Goal: Task Accomplishment & Management: Use online tool/utility

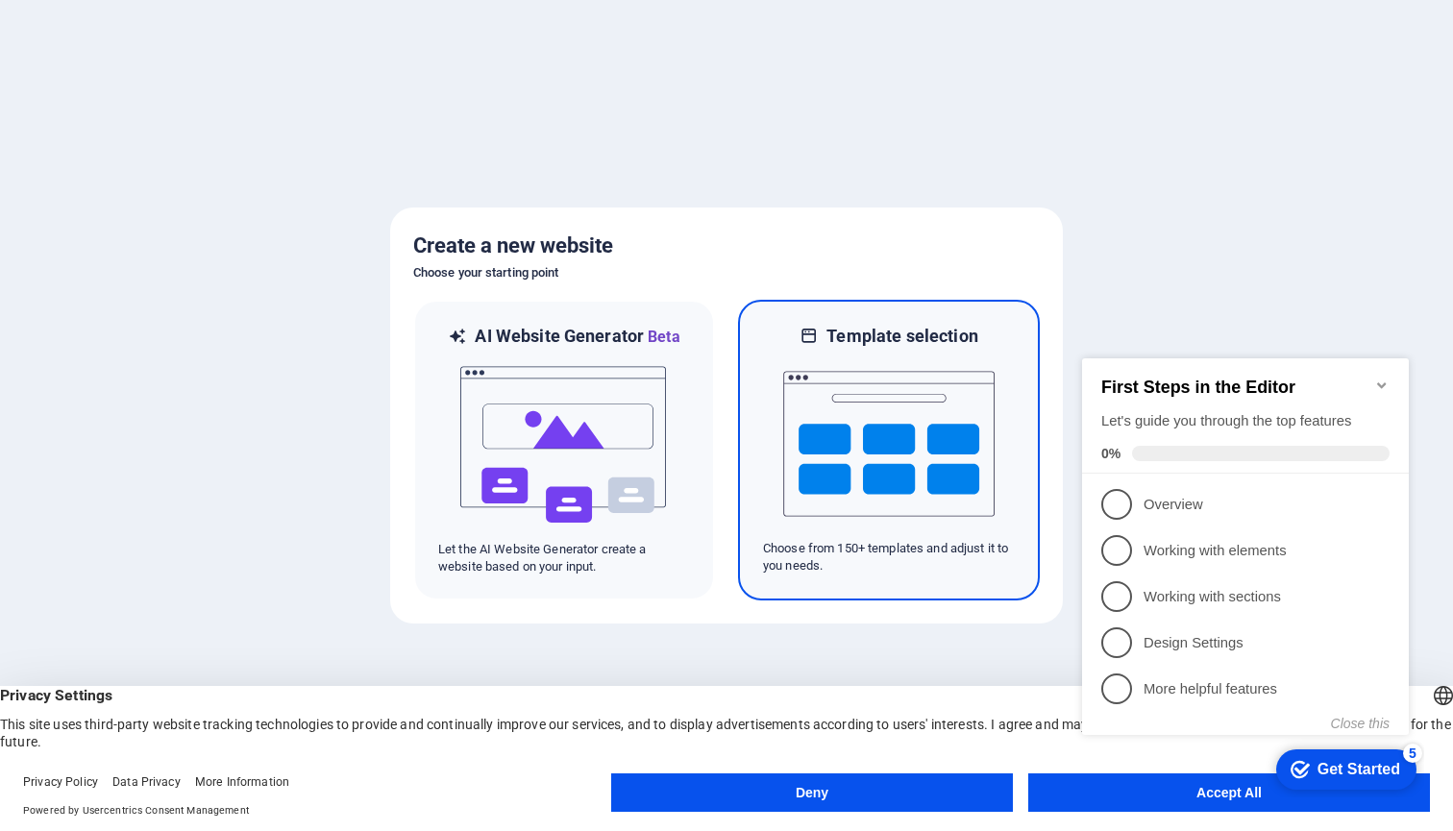
click at [891, 495] on img at bounding box center [888, 444] width 211 height 192
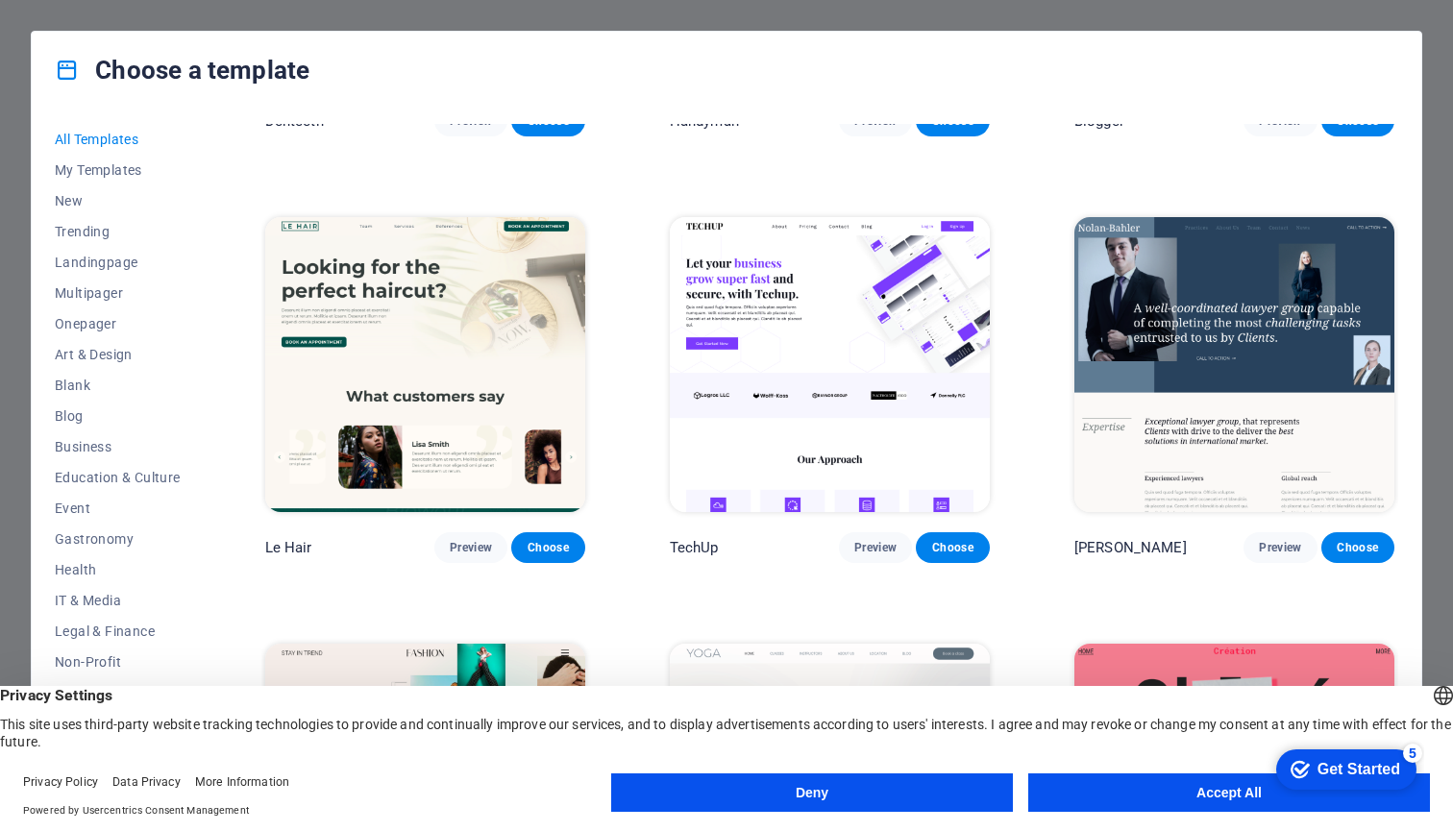
click at [1161, 794] on button "Accept All" at bounding box center [1230, 793] width 402 height 38
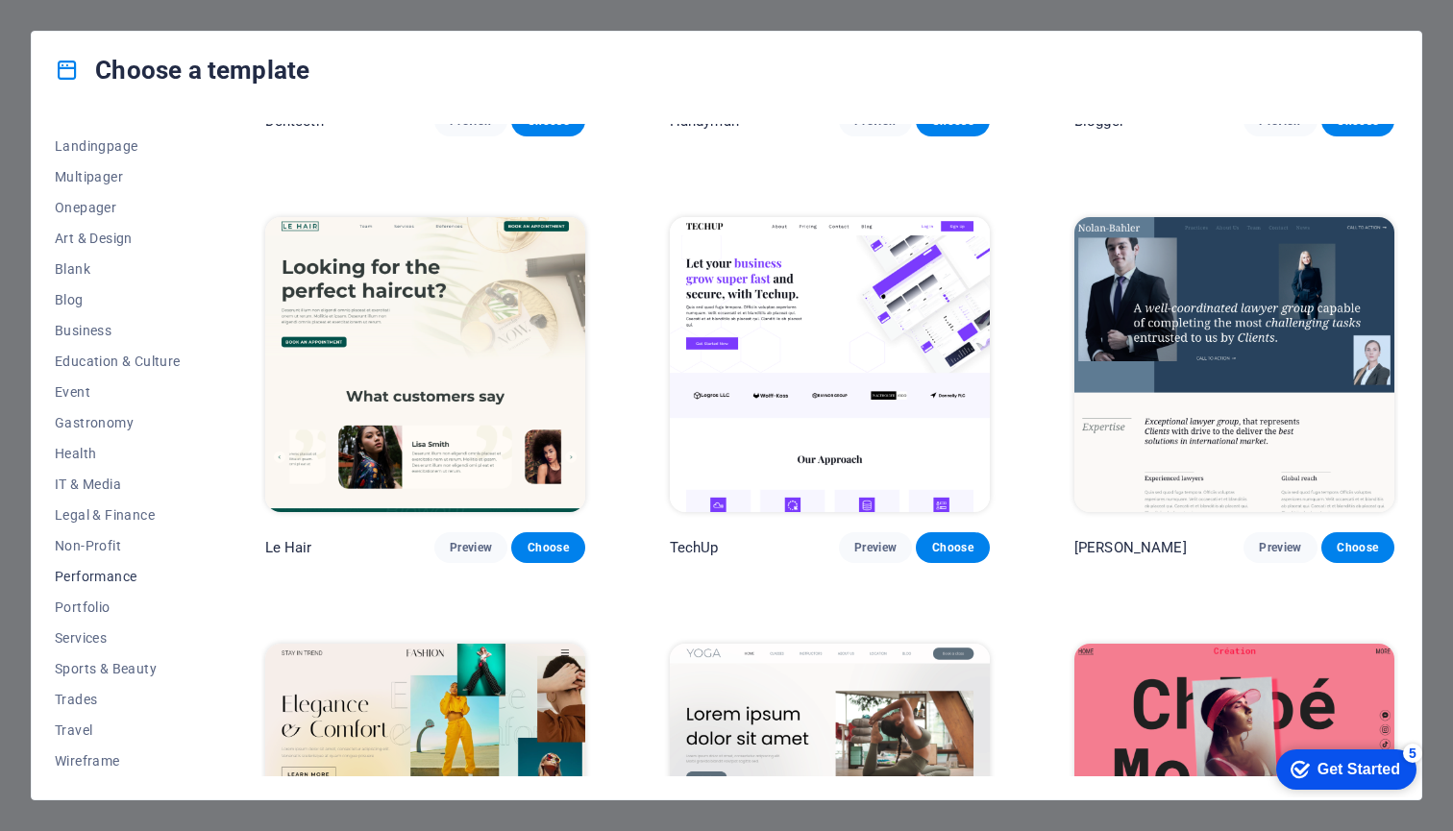
scroll to position [116, 0]
click at [97, 635] on span "Services" at bounding box center [118, 638] width 126 height 15
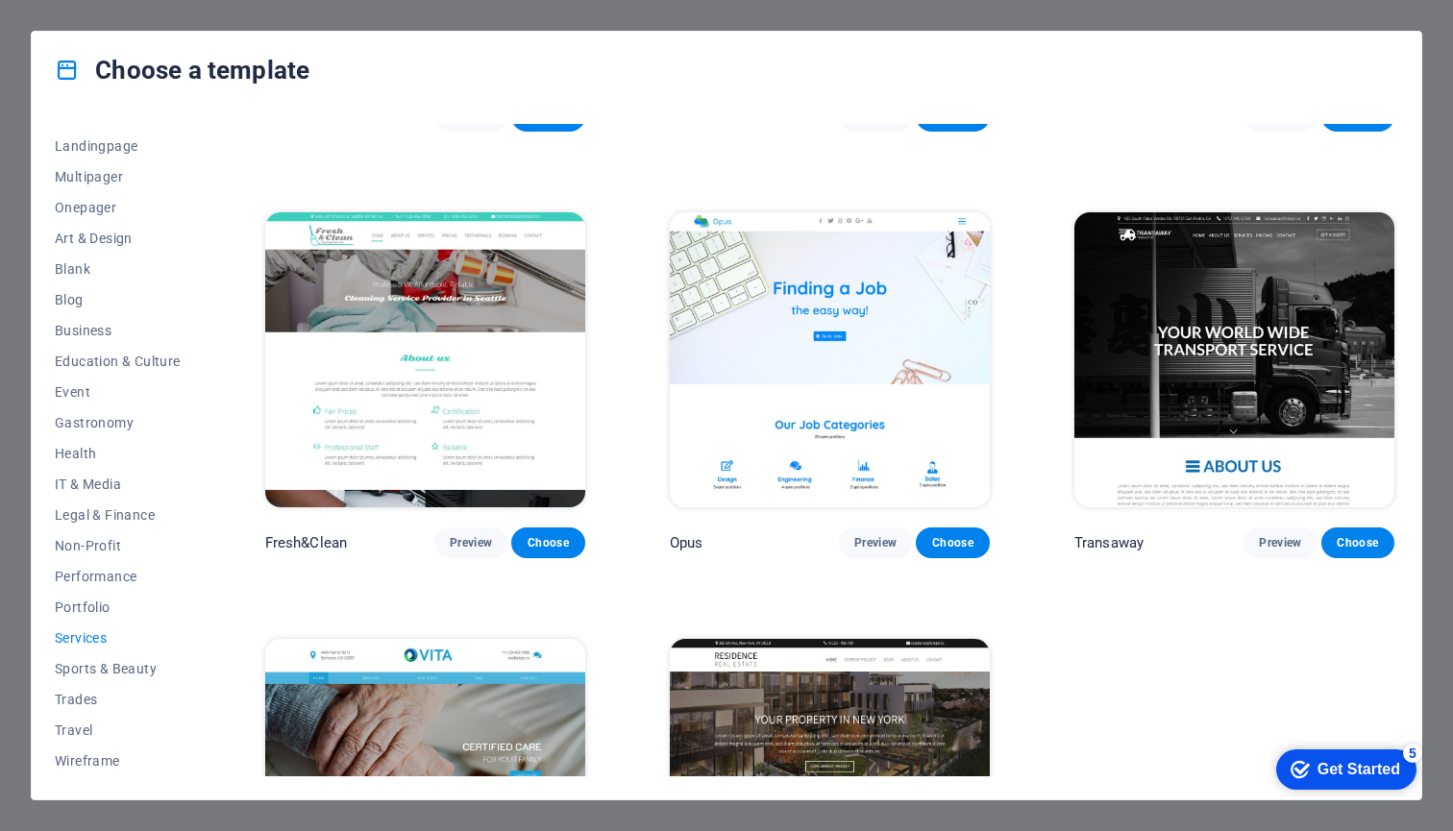
scroll to position [2011, 0]
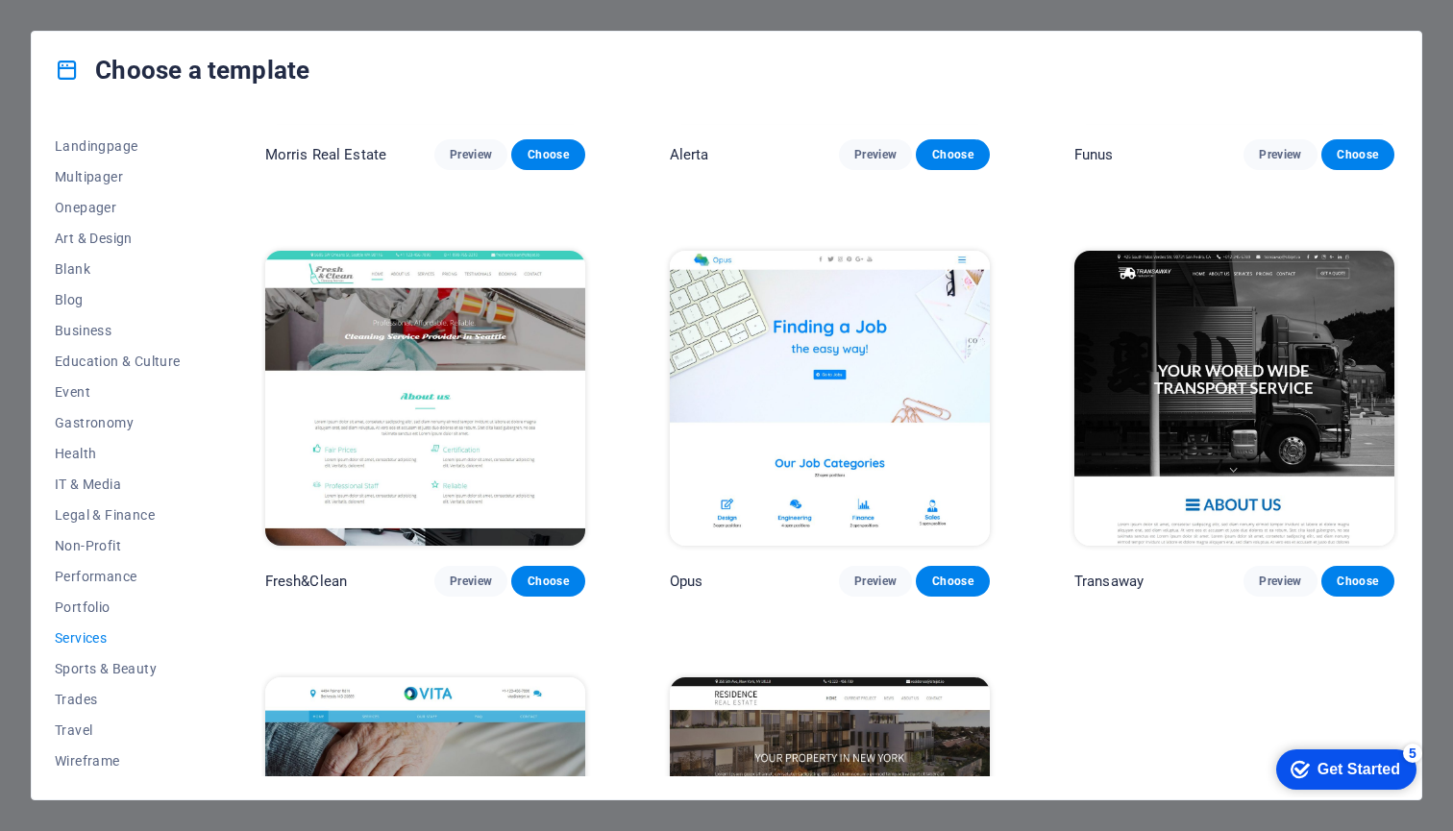
click at [1269, 394] on img at bounding box center [1235, 398] width 320 height 295
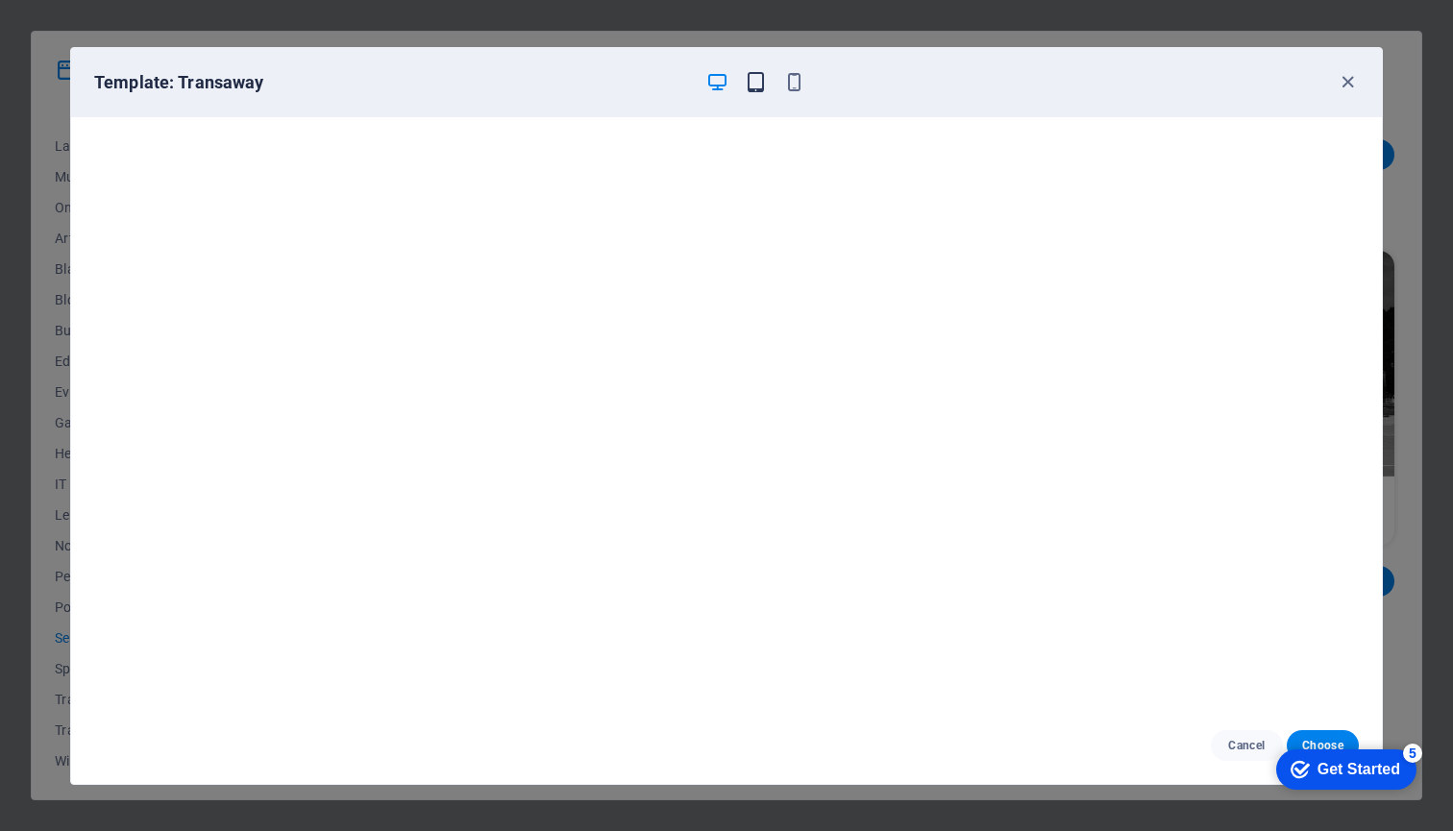
click at [749, 88] on icon "button" at bounding box center [756, 82] width 22 height 22
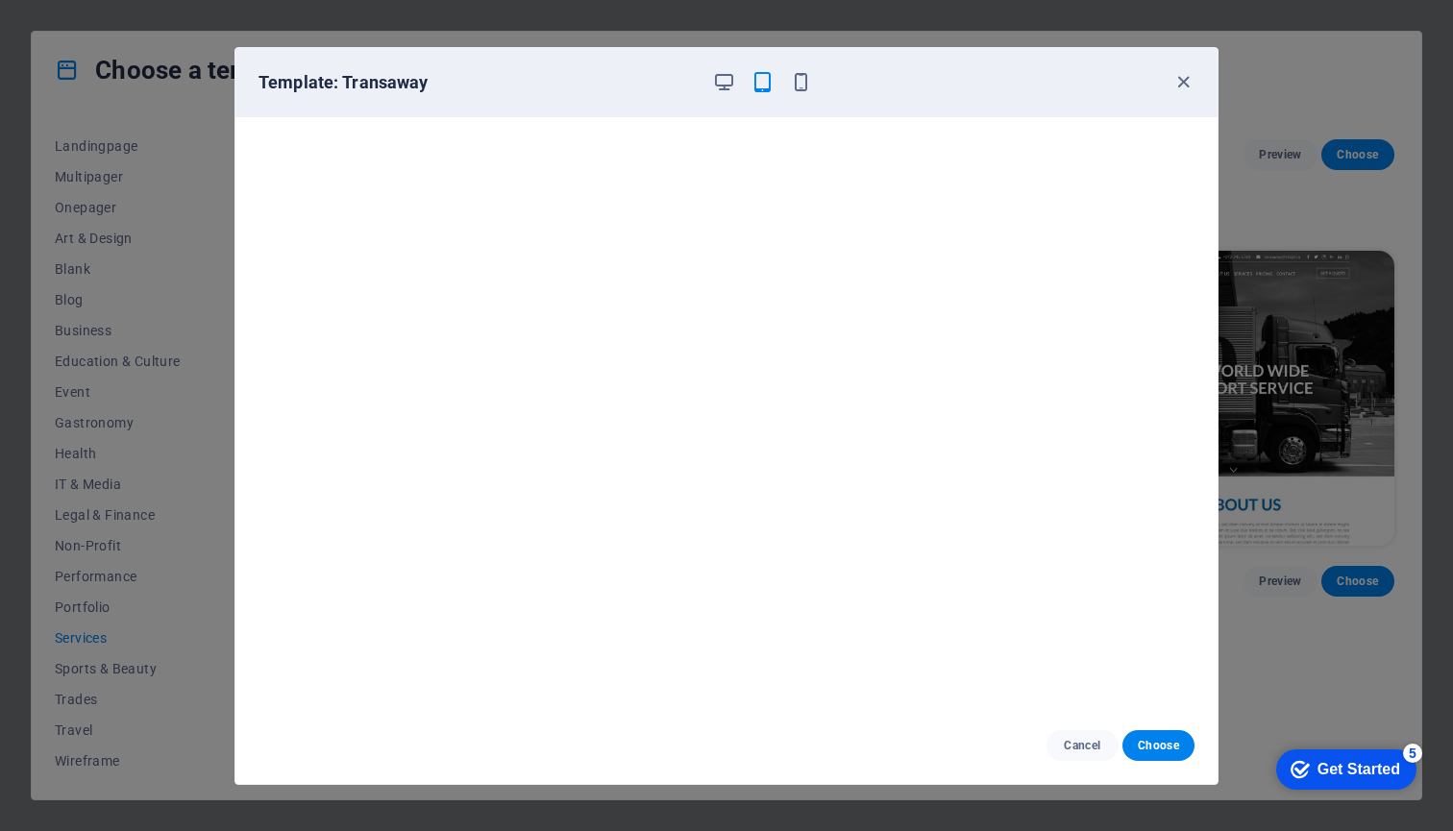
click at [812, 85] on div "Template: Transaway" at bounding box center [715, 82] width 913 height 23
click at [801, 85] on icon "button" at bounding box center [801, 82] width 22 height 22
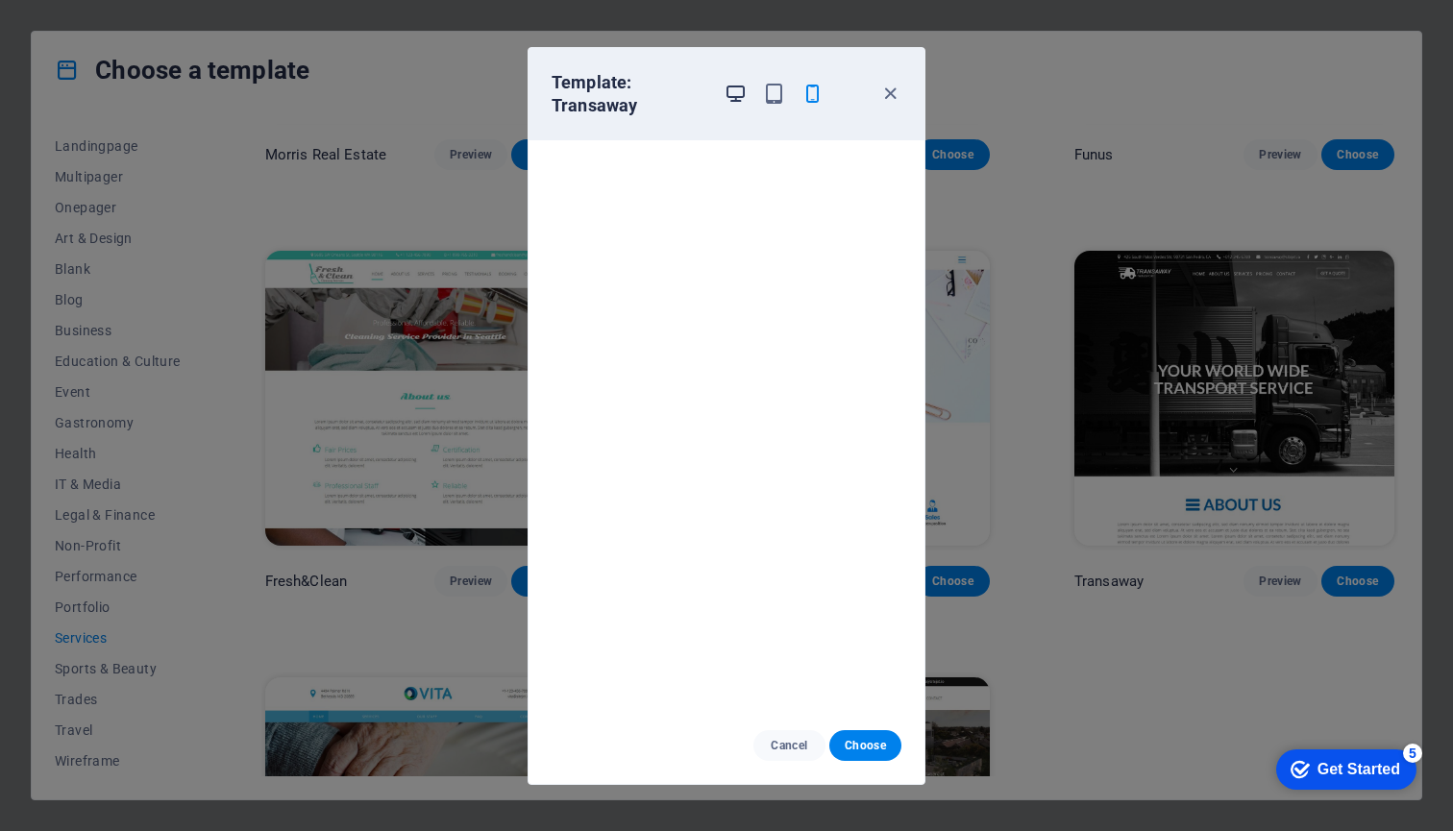
click at [731, 90] on icon "button" at bounding box center [736, 94] width 22 height 22
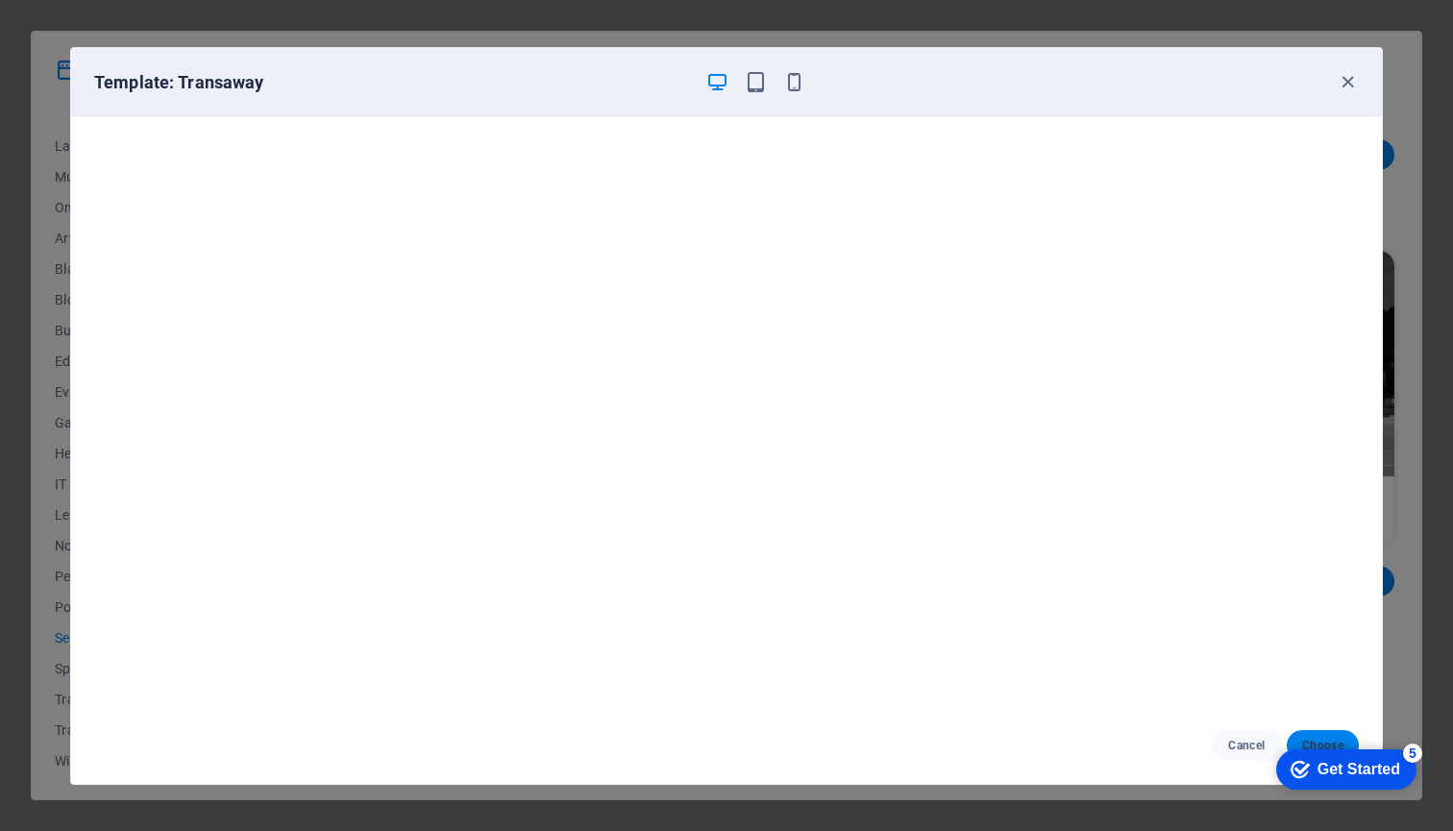
click at [1330, 739] on span "Choose" at bounding box center [1322, 745] width 41 height 15
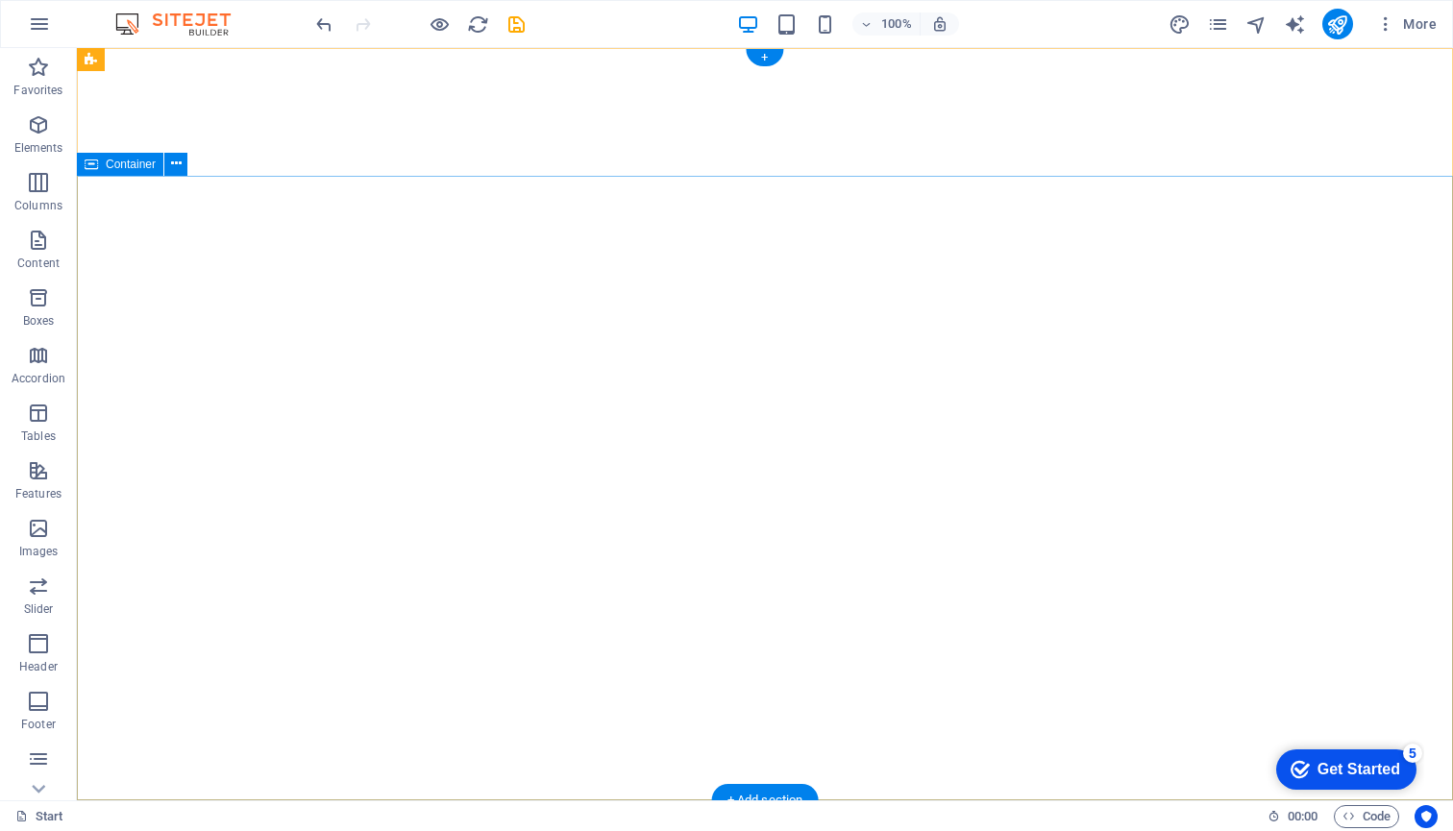
click at [1358, 763] on div "Get Started" at bounding box center [1359, 769] width 83 height 17
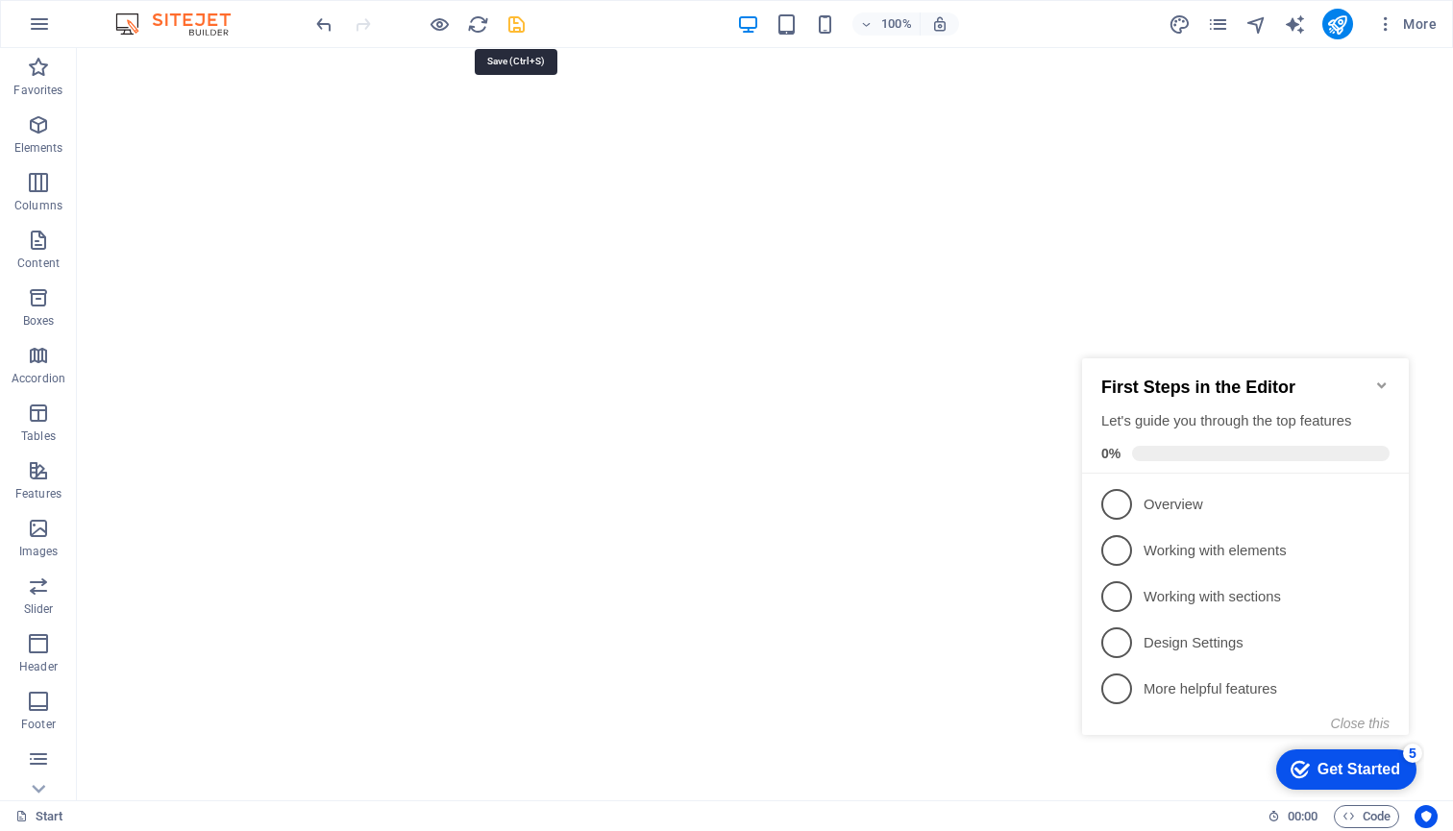
click at [510, 29] on icon "save" at bounding box center [517, 24] width 22 height 22
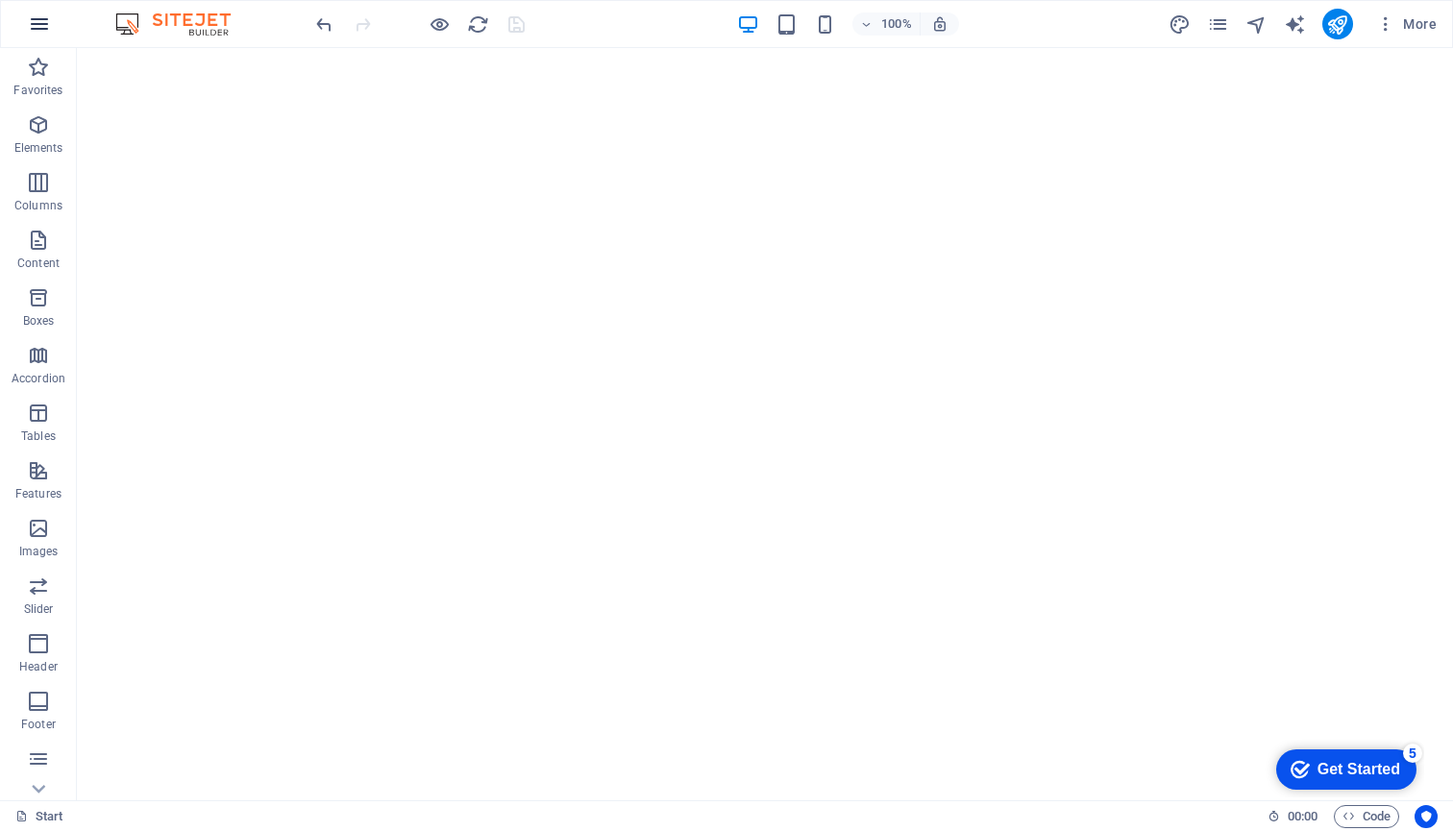
click at [40, 19] on icon "button" at bounding box center [39, 23] width 23 height 23
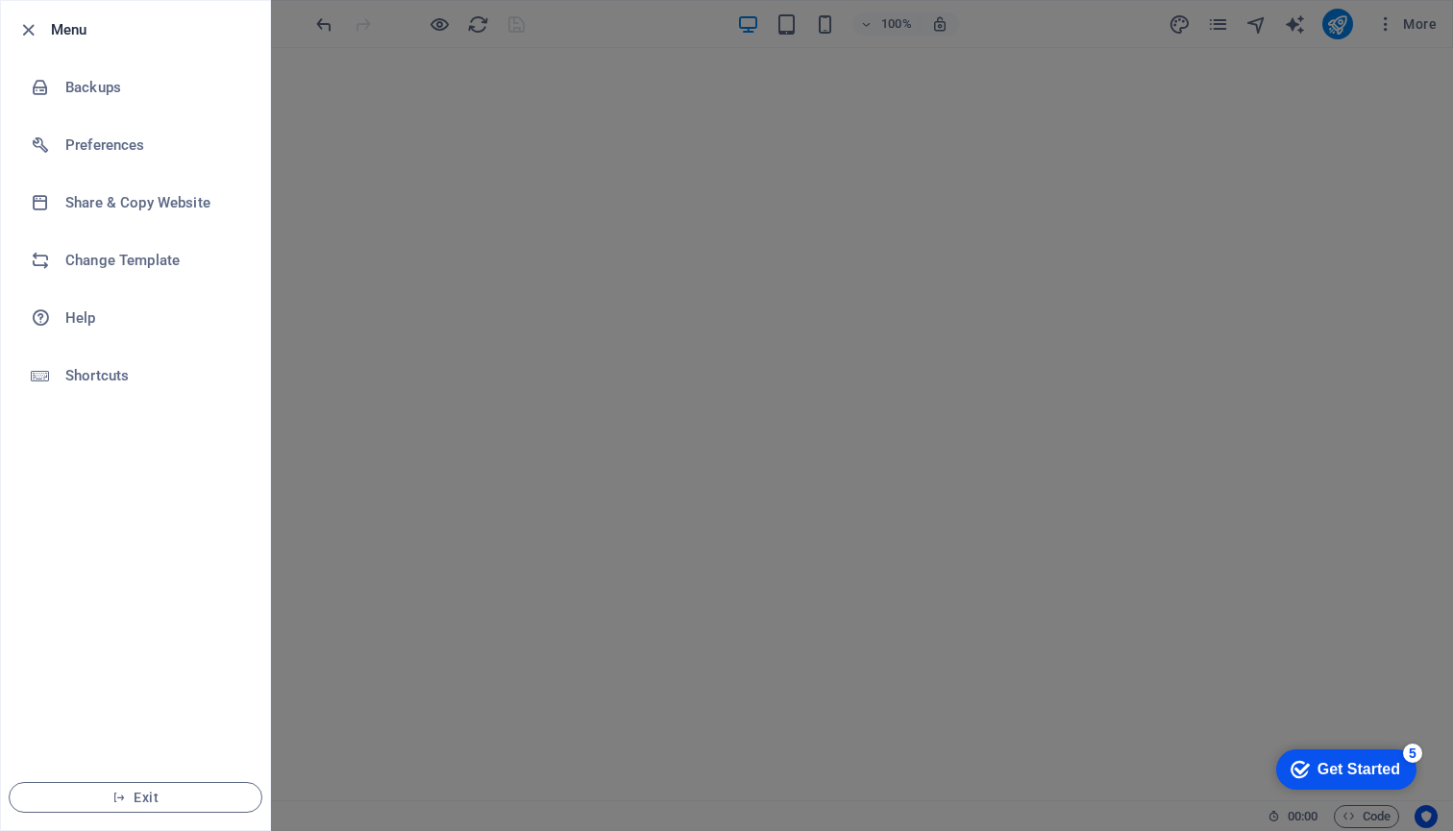
click at [855, 354] on div at bounding box center [726, 415] width 1453 height 831
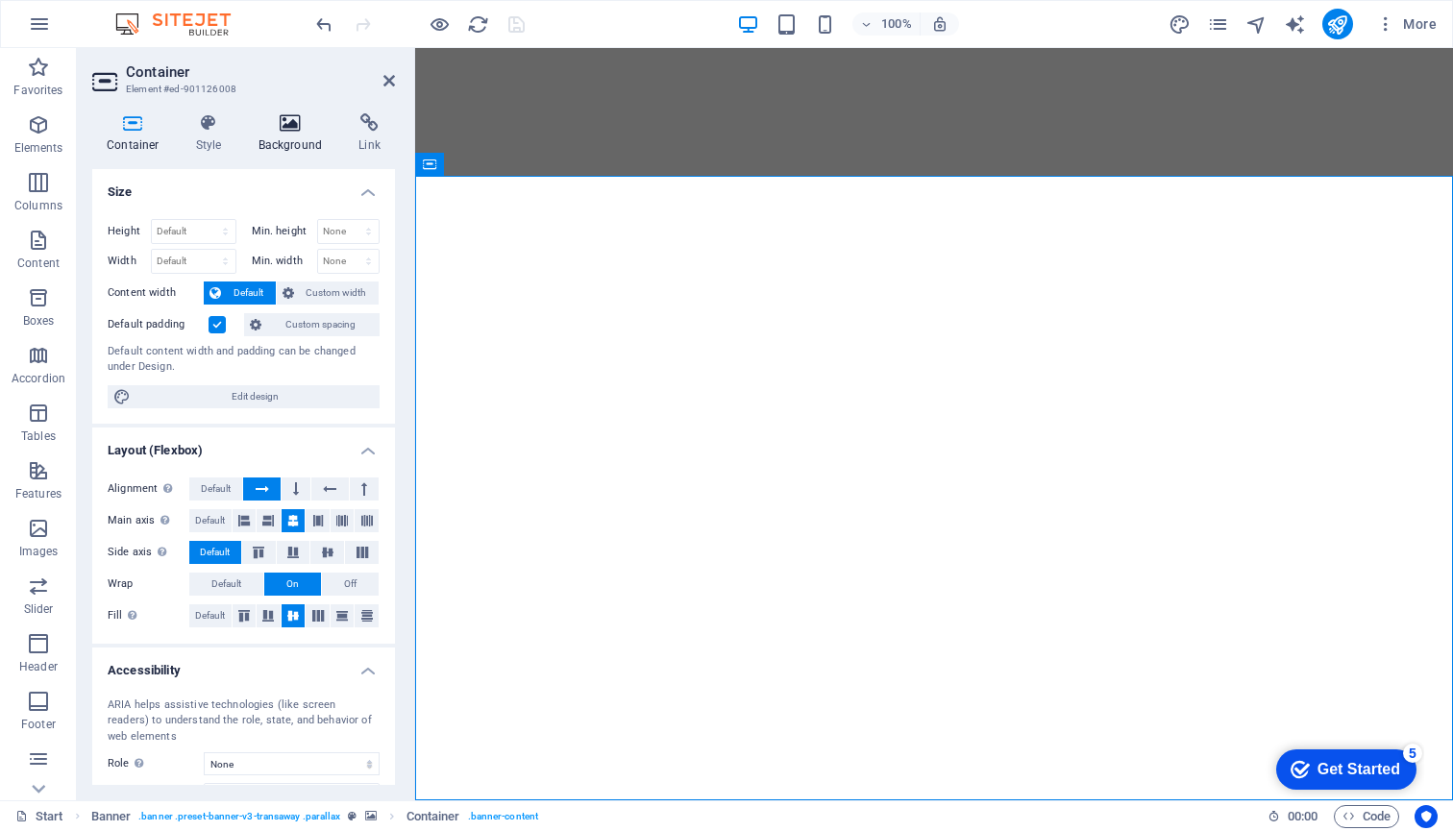
click at [292, 132] on icon at bounding box center [290, 122] width 93 height 19
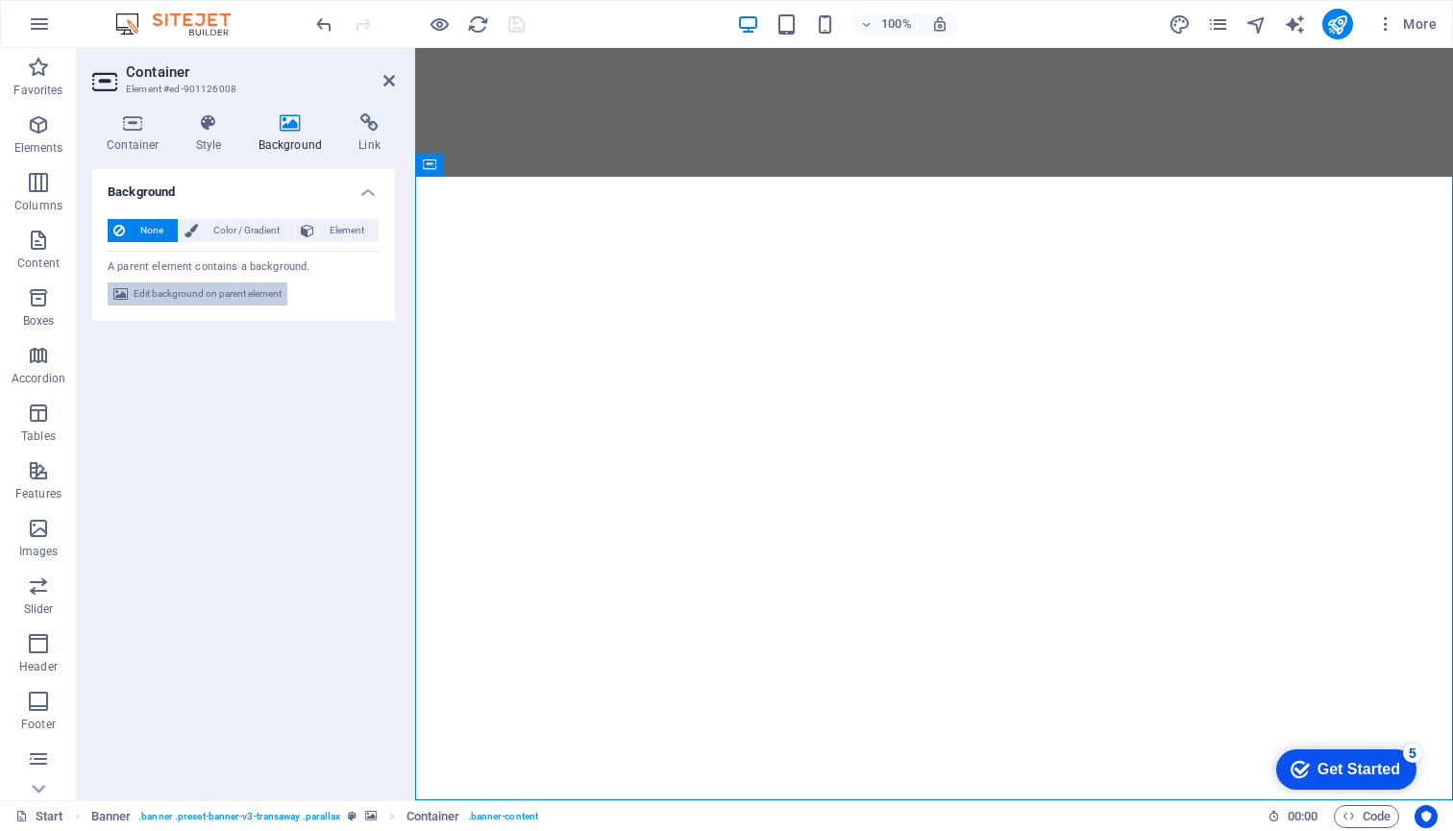
click at [187, 298] on span "Edit background on parent element" at bounding box center [208, 294] width 148 height 23
select select "ms"
select select "s"
select select "ondemand"
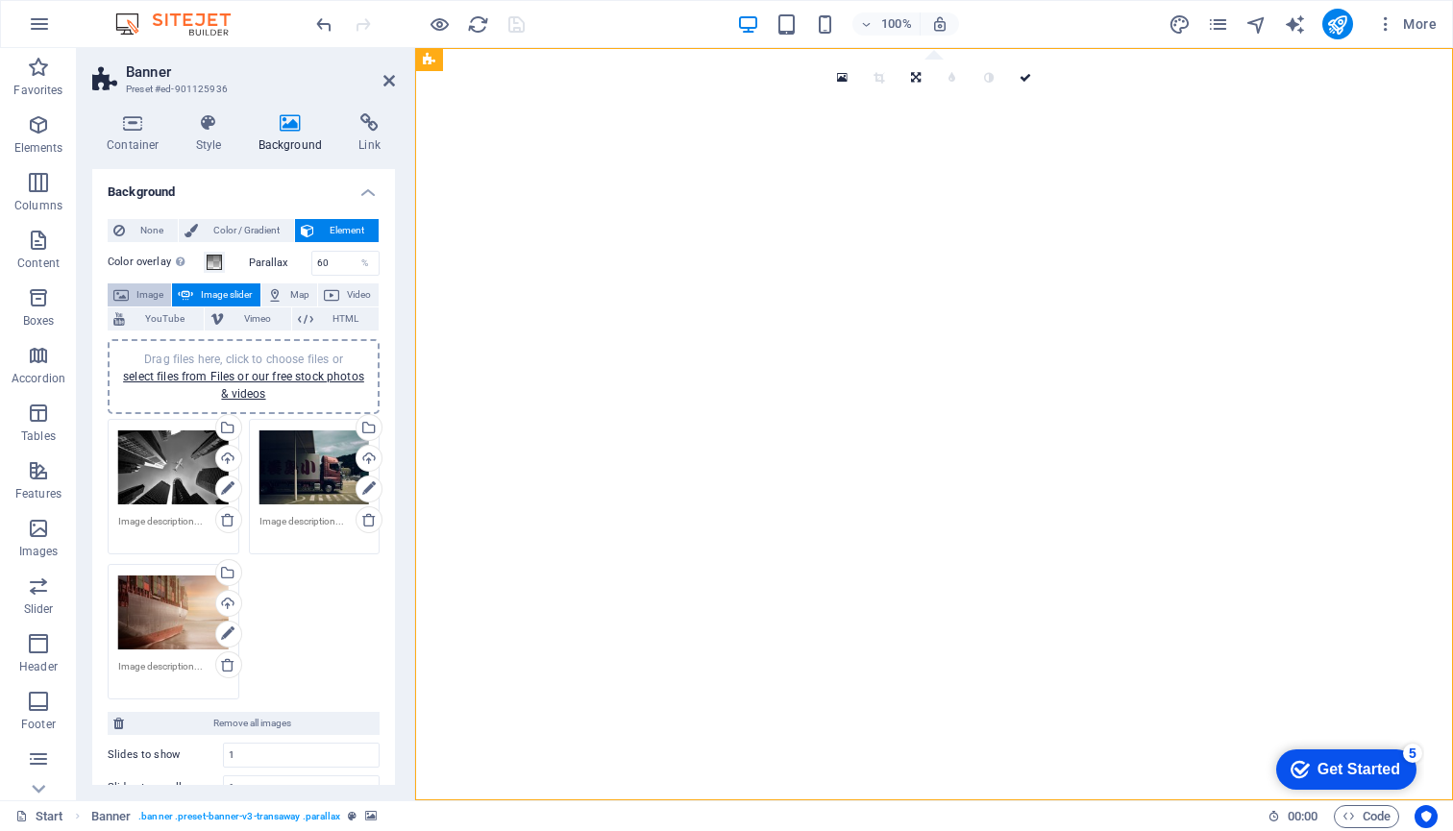
click at [158, 293] on span "Image" at bounding box center [150, 295] width 31 height 23
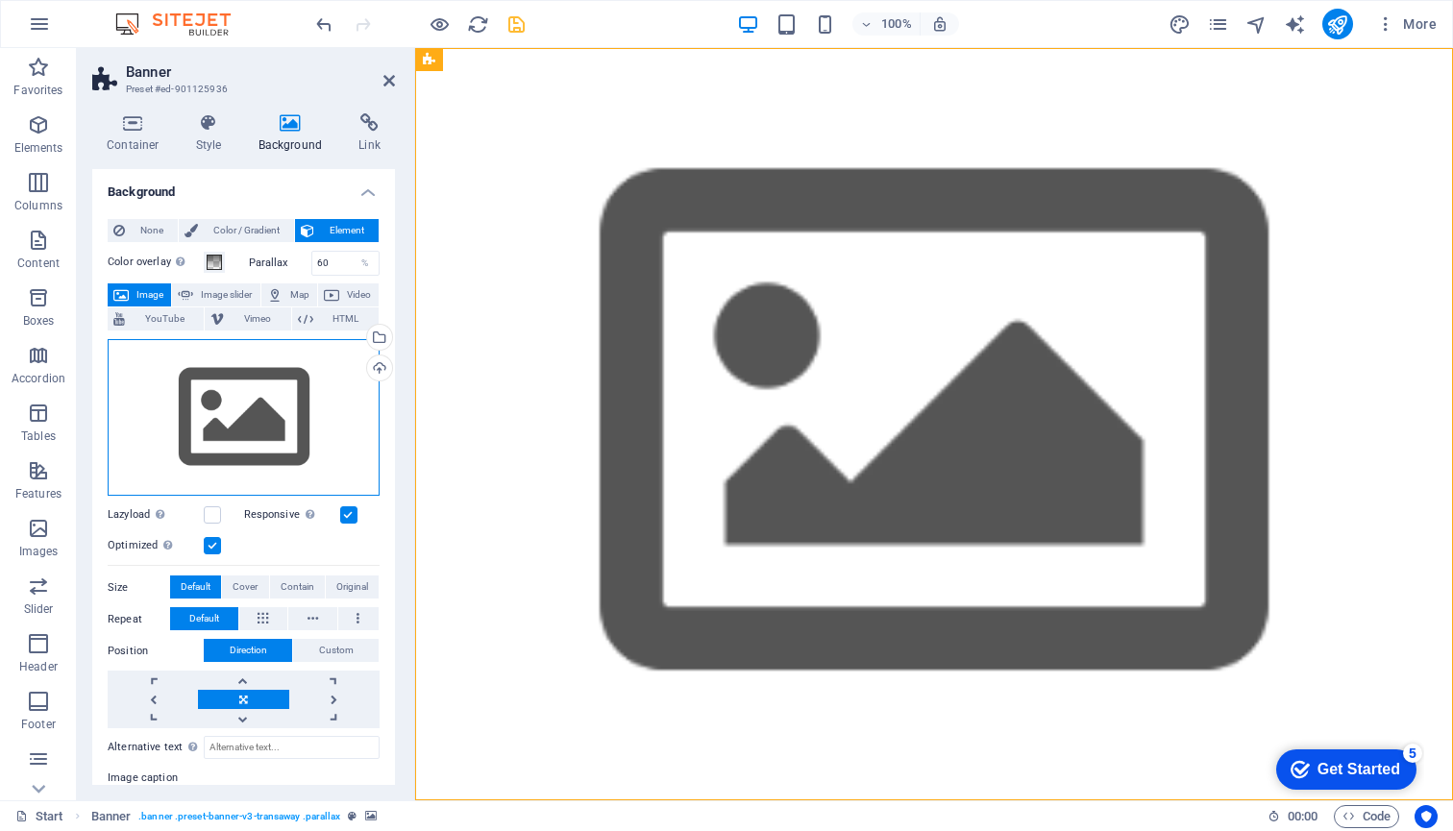
click at [243, 439] on div "Drag files here, click to choose files or select files from Files or our free s…" at bounding box center [244, 418] width 272 height 158
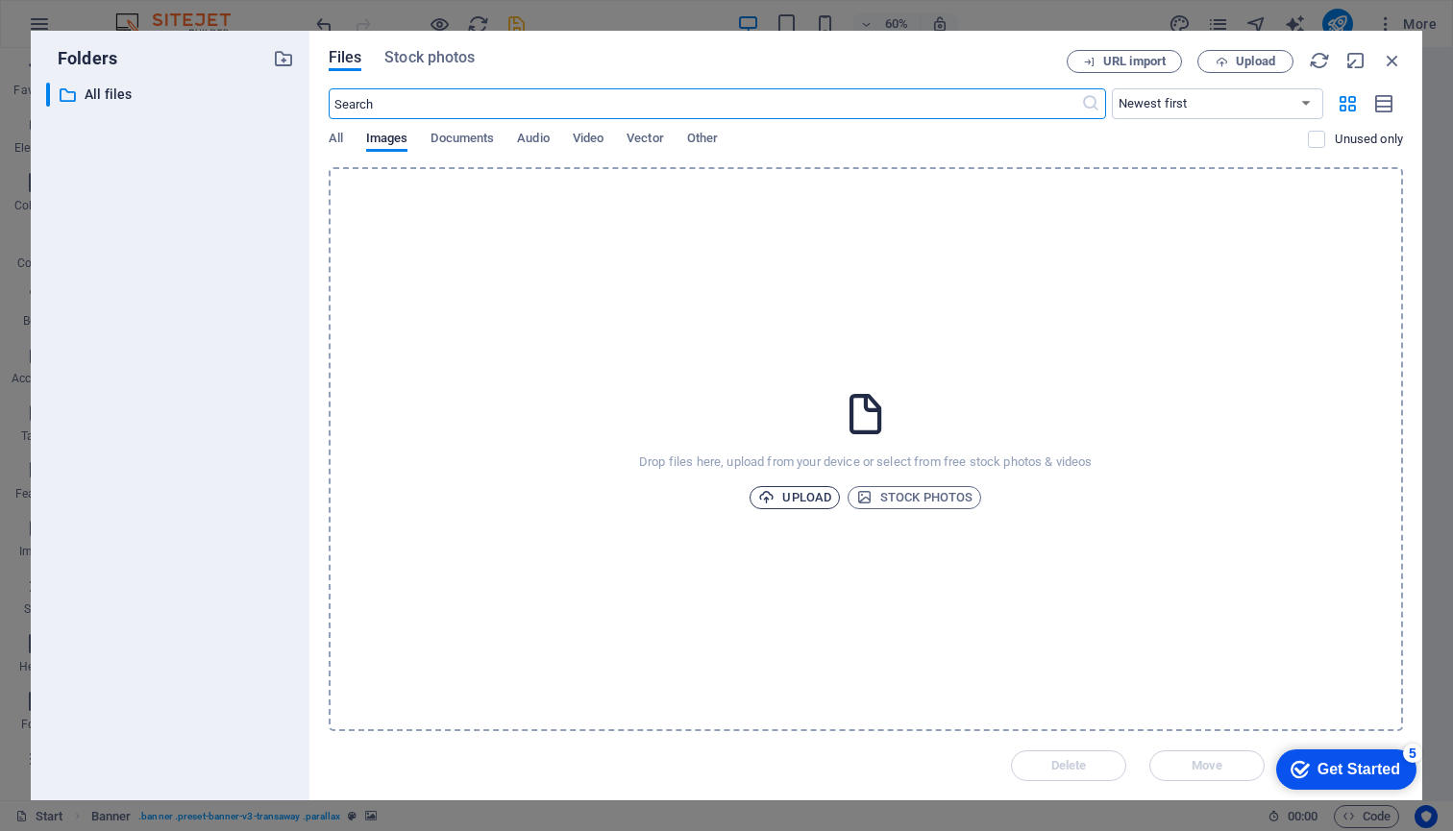
click at [795, 505] on span "Upload" at bounding box center [794, 497] width 73 height 23
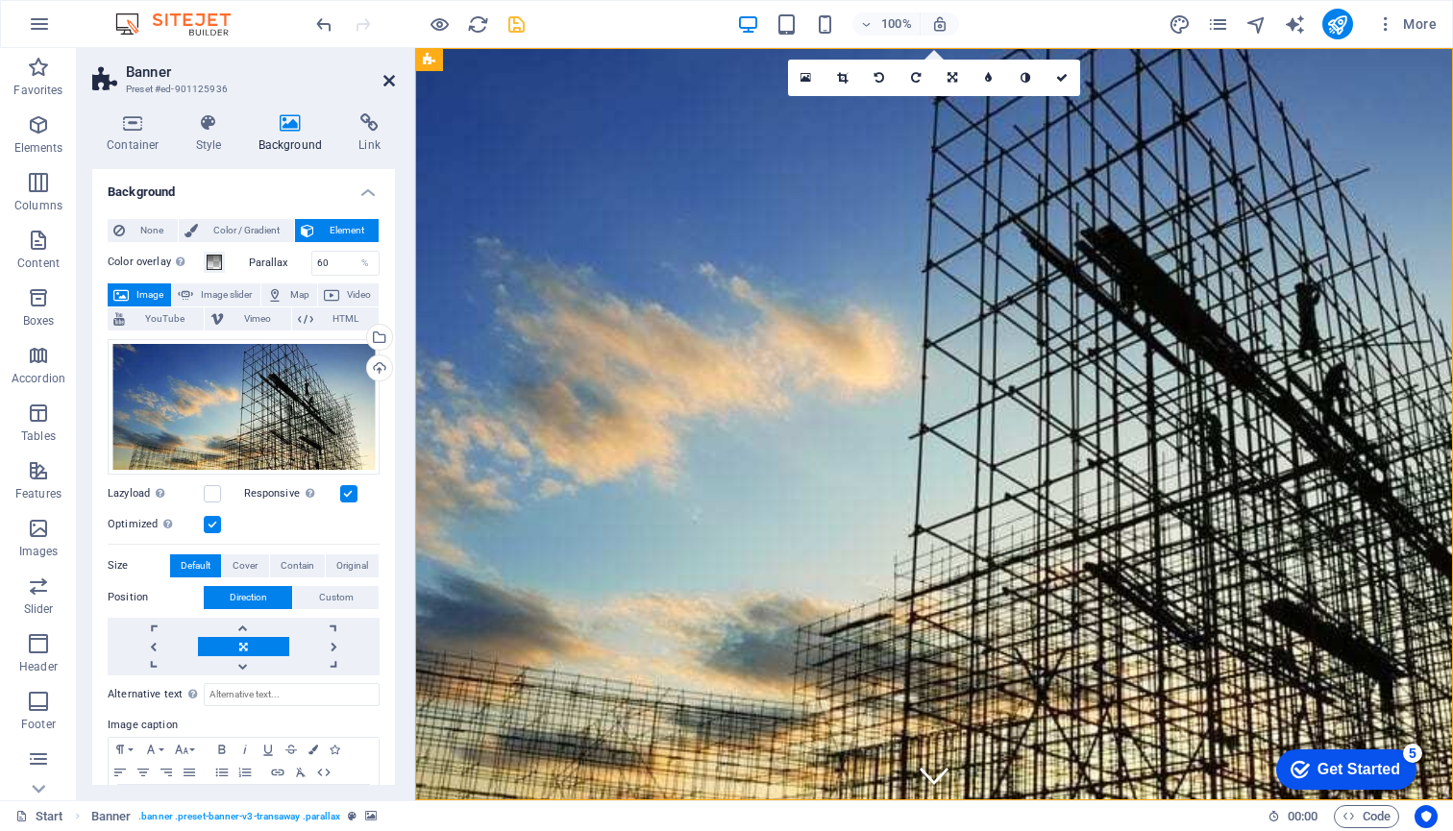
click at [387, 83] on icon at bounding box center [390, 80] width 12 height 15
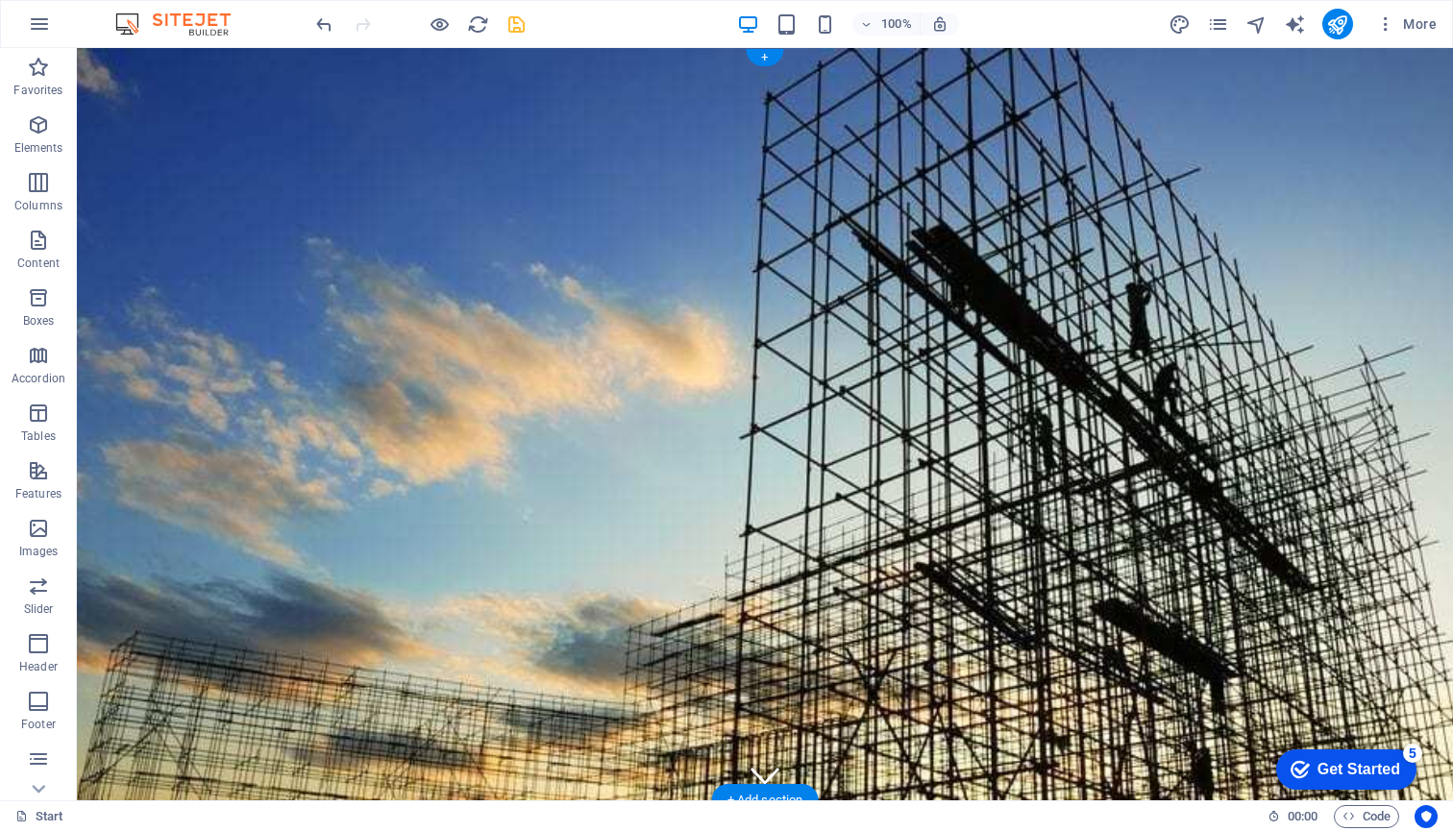
click at [415, 830] on div "[PHONE_NUMBER]" at bounding box center [757, 842] width 892 height 23
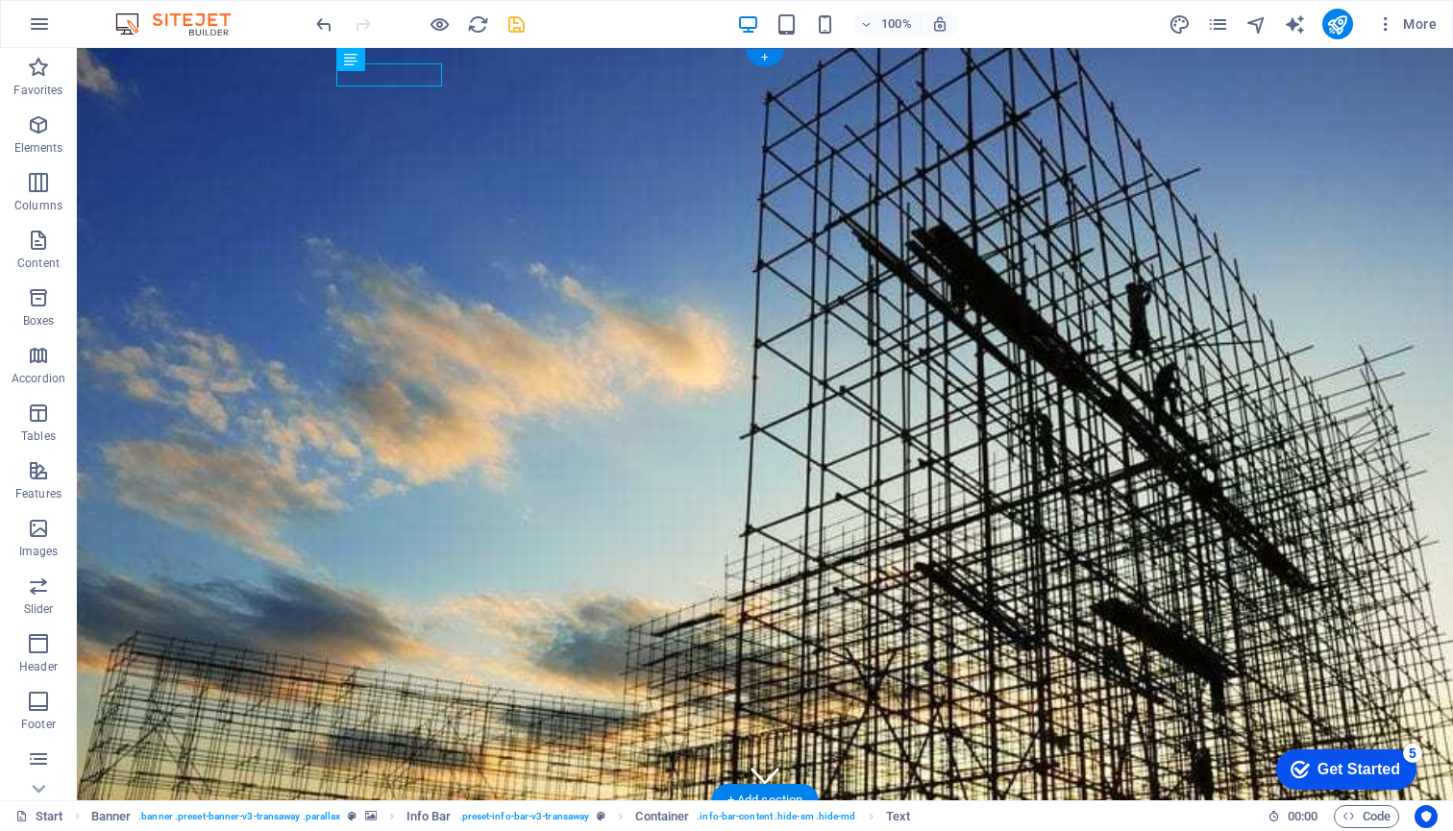
click at [415, 830] on div "[PHONE_NUMBER]" at bounding box center [757, 842] width 892 height 23
click at [361, 830] on div "[PHONE_NUMBER]" at bounding box center [757, 842] width 892 height 23
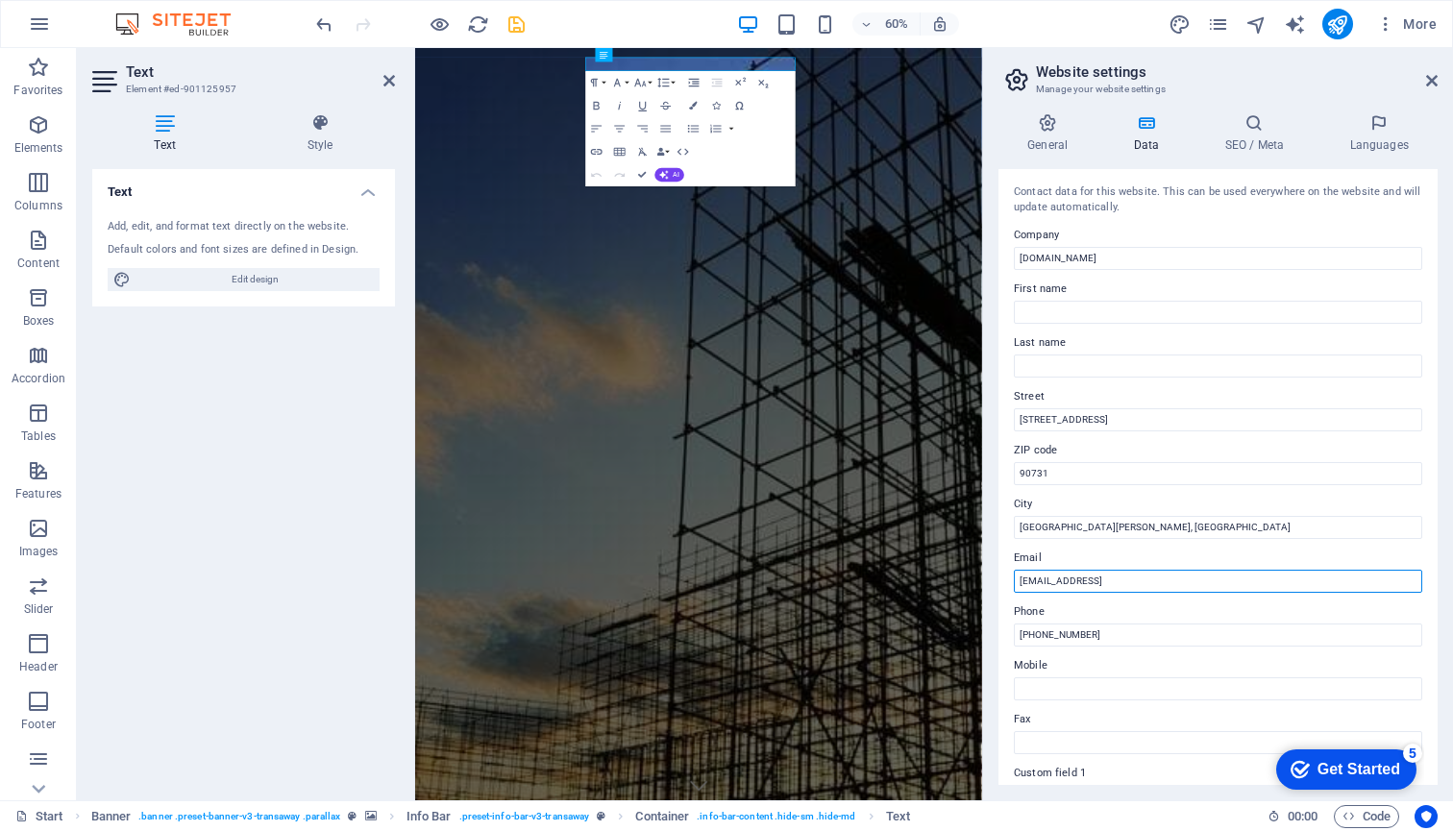
drag, startPoint x: 1251, startPoint y: 578, endPoint x: 1000, endPoint y: 582, distance: 250.9
type input "[EMAIL_ADDRESS][DOMAIN_NAME]"
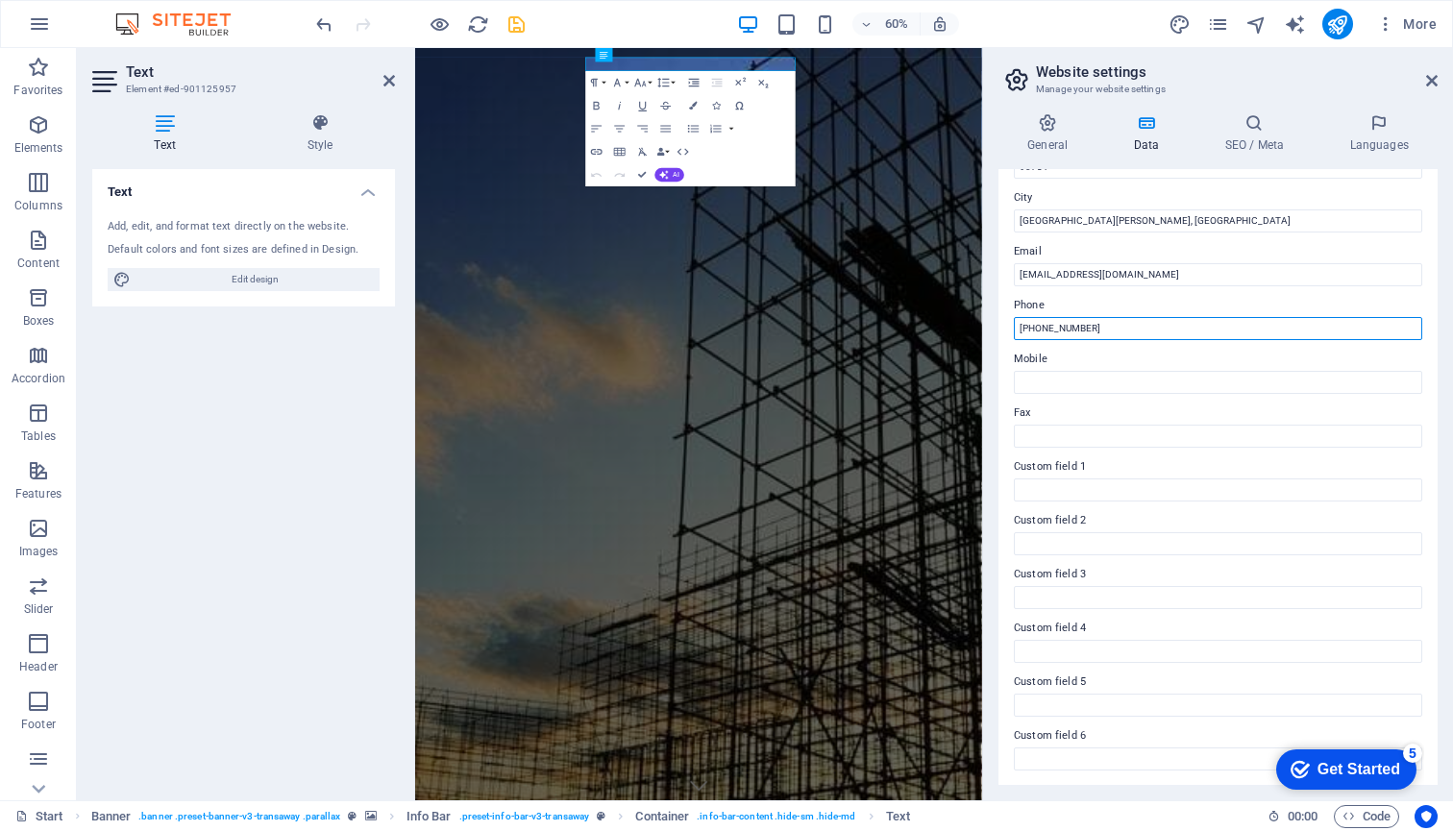
scroll to position [306, 0]
click at [1431, 78] on icon at bounding box center [1432, 80] width 12 height 15
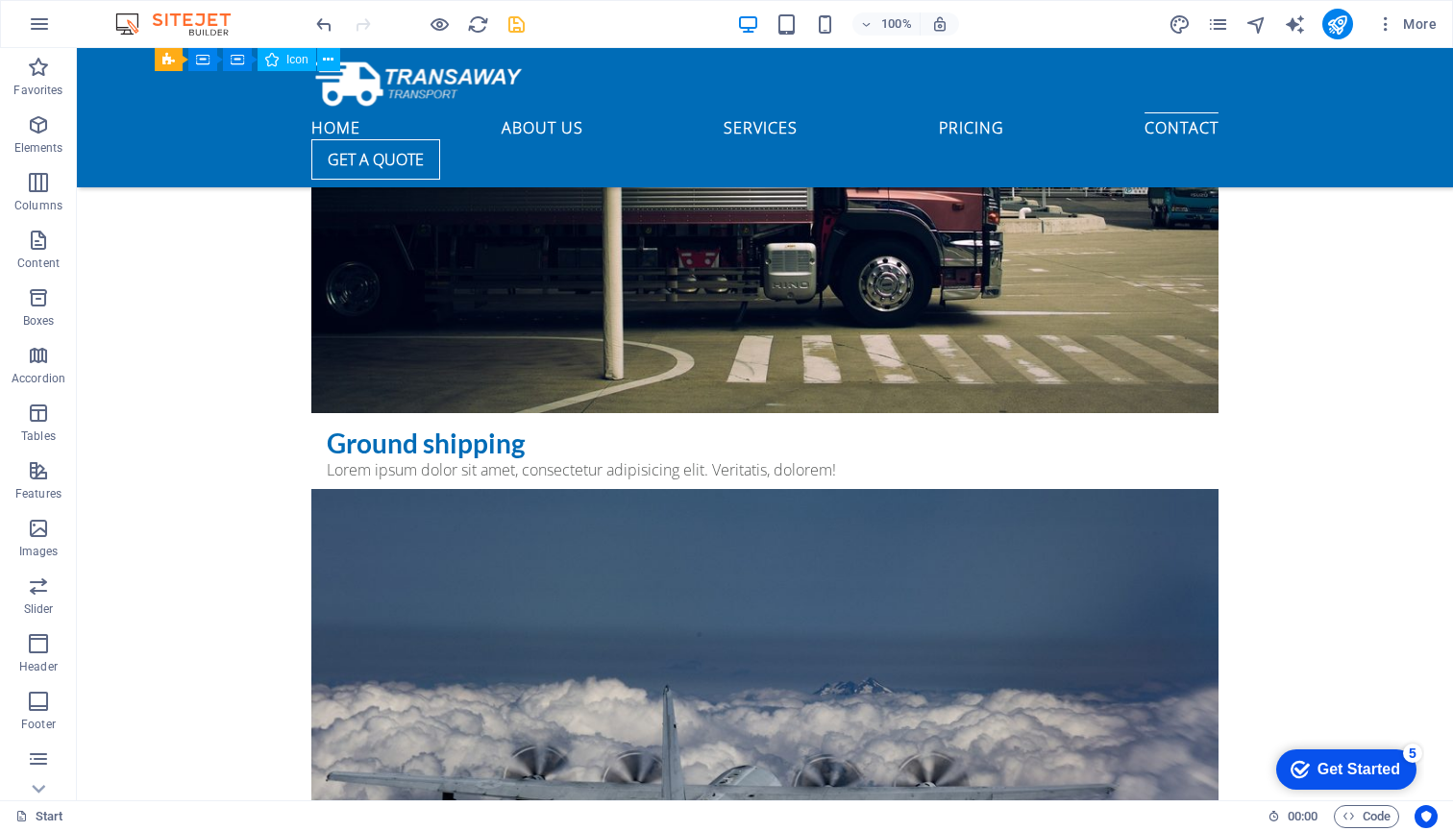
scroll to position [7587, 0]
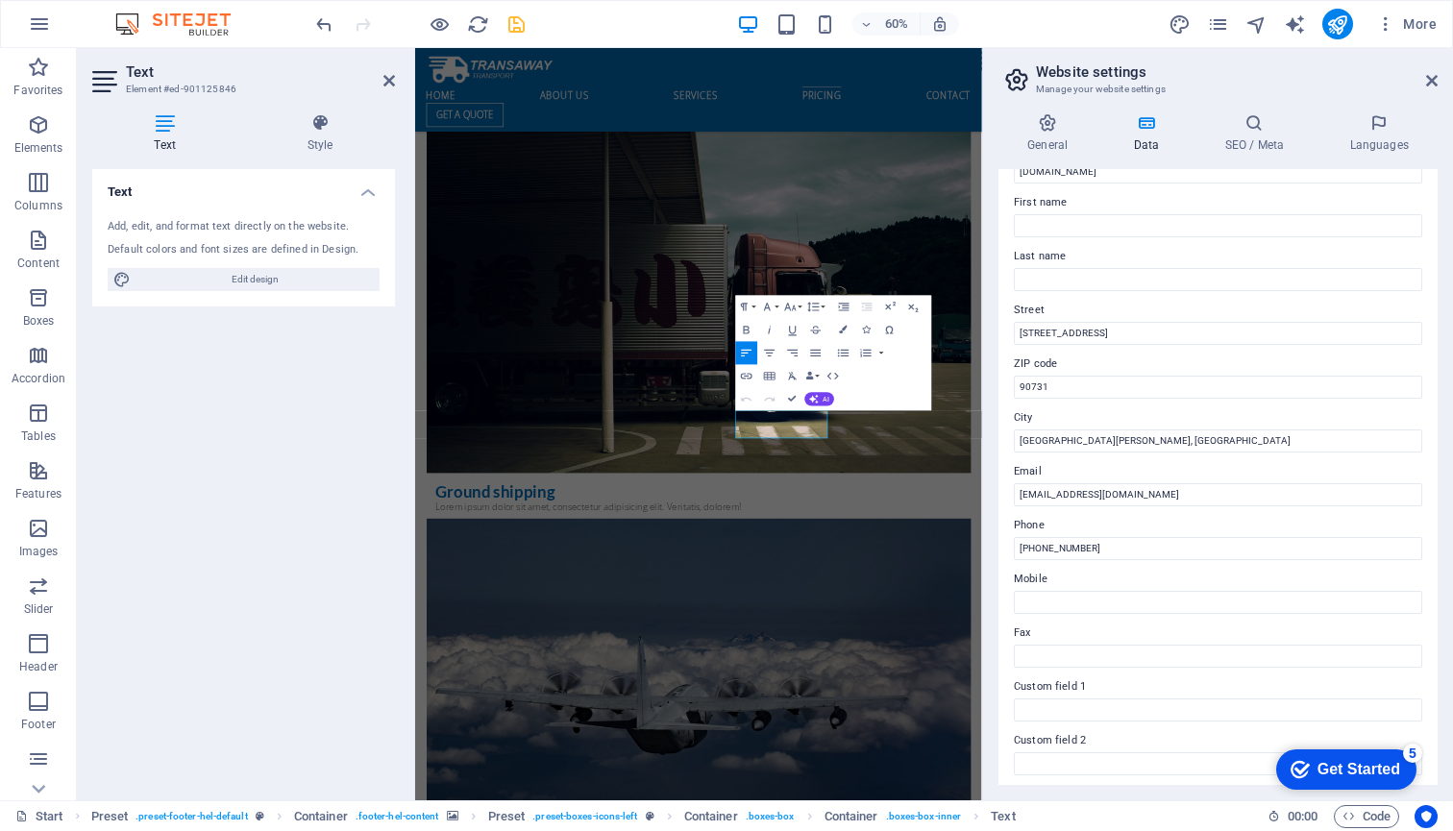
scroll to position [104, 0]
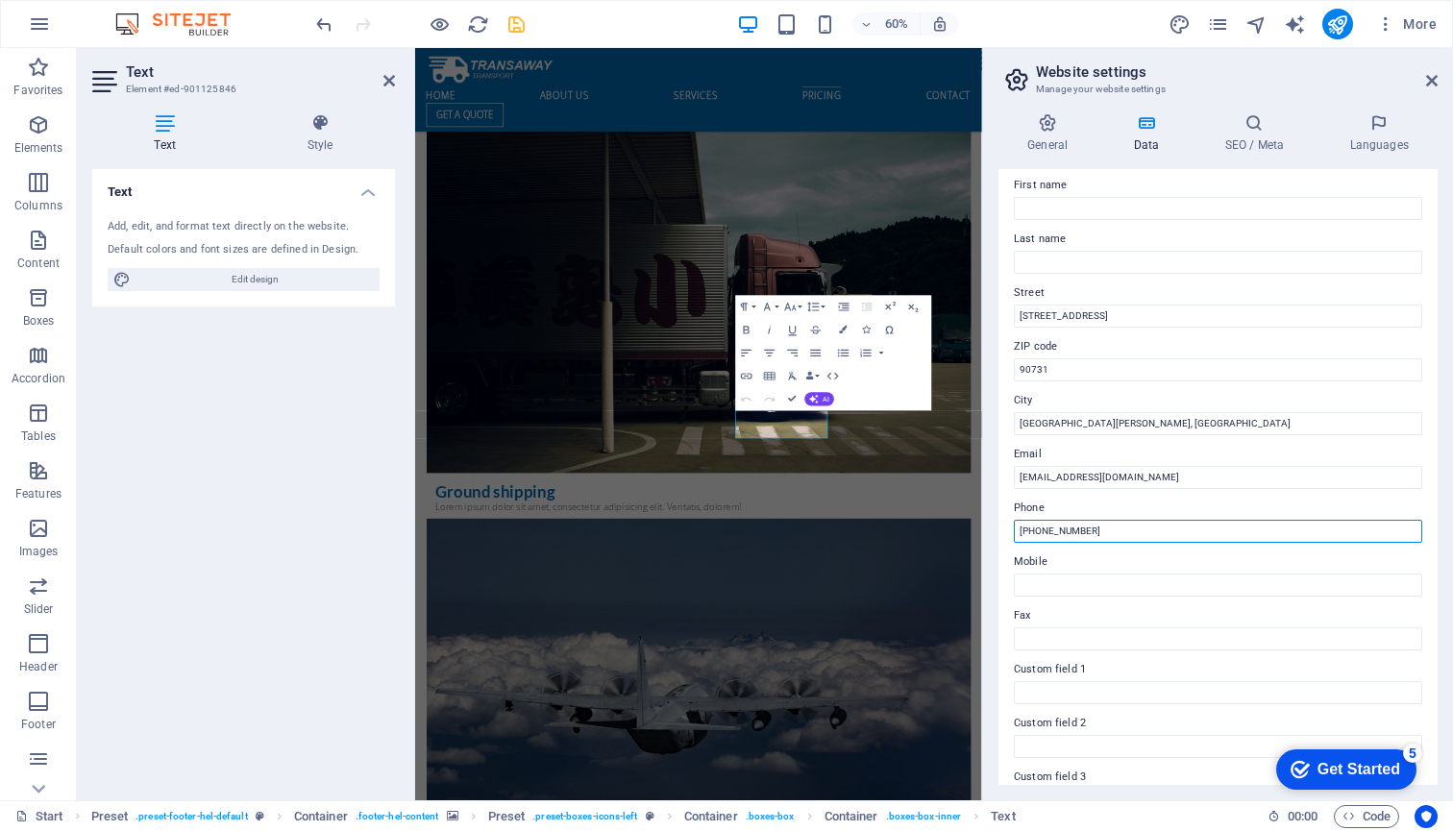
drag, startPoint x: 1110, startPoint y: 528, endPoint x: 983, endPoint y: 528, distance: 126.9
click at [983, 528] on aside "Website settings Manage your website settings General Data SEO / Meta Languages…" at bounding box center [1217, 424] width 471 height 753
type input "0438696365"
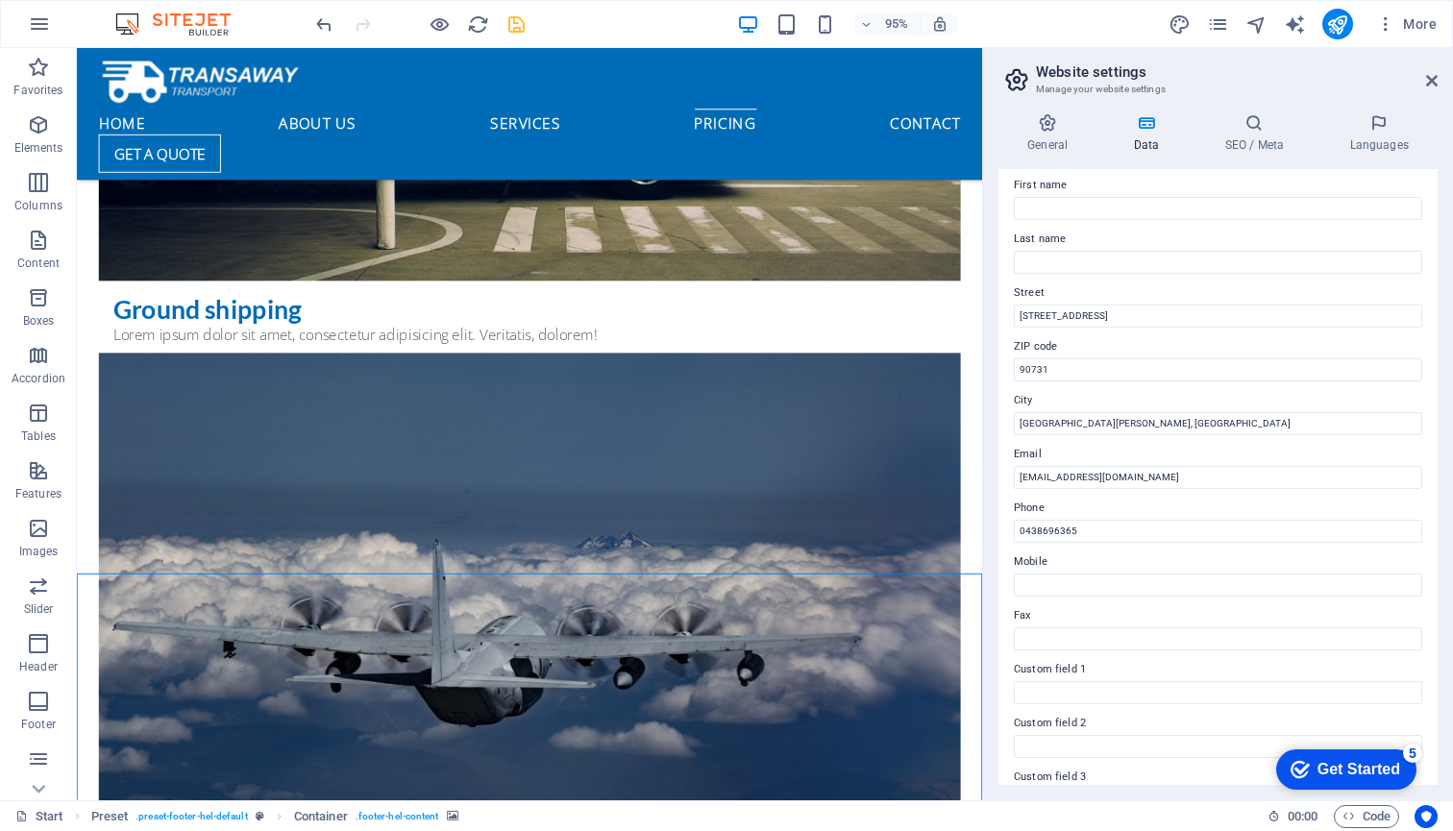
scroll to position [7726, 0]
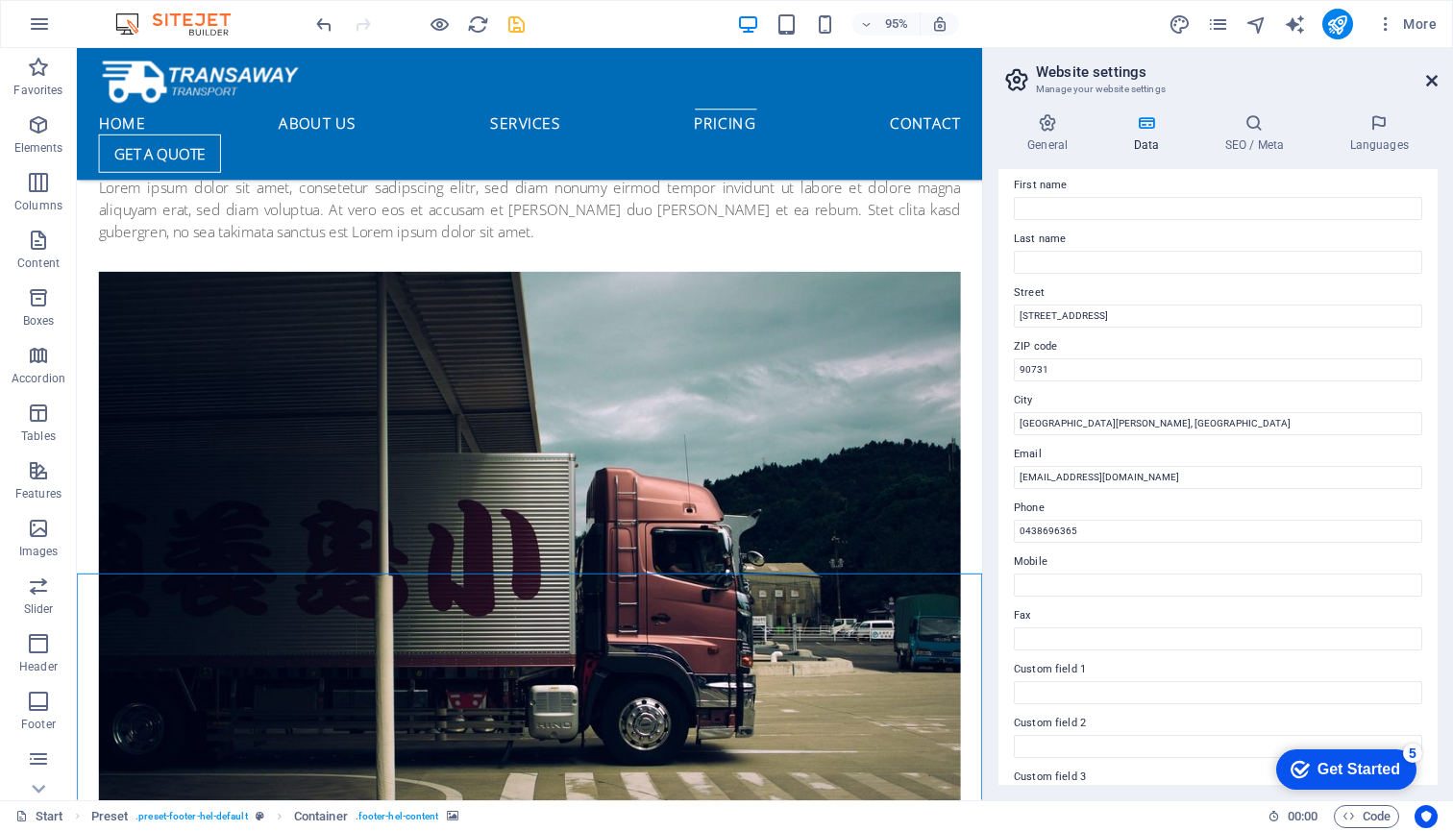
click at [1433, 79] on icon at bounding box center [1432, 80] width 12 height 15
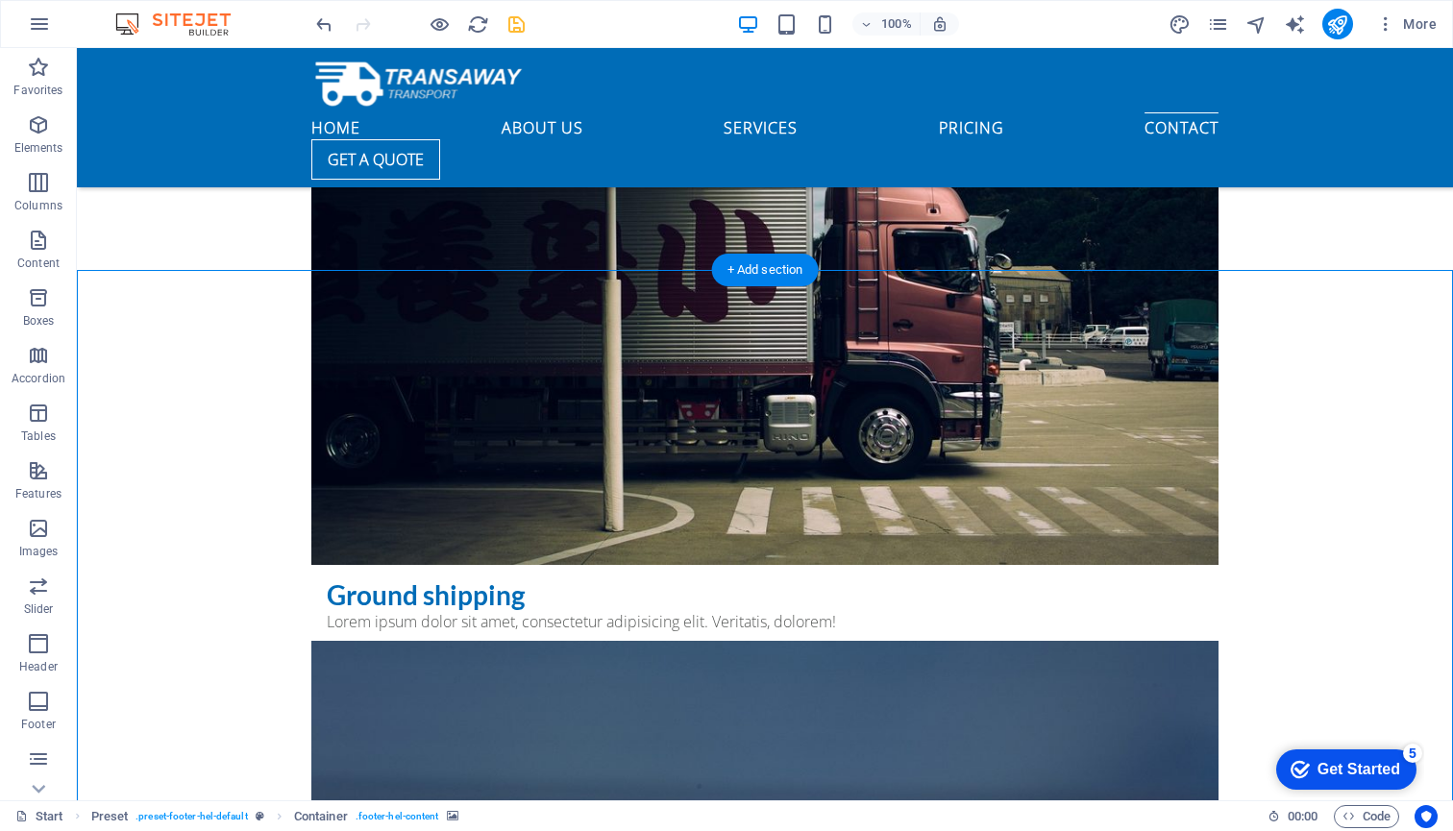
scroll to position [7396, 0]
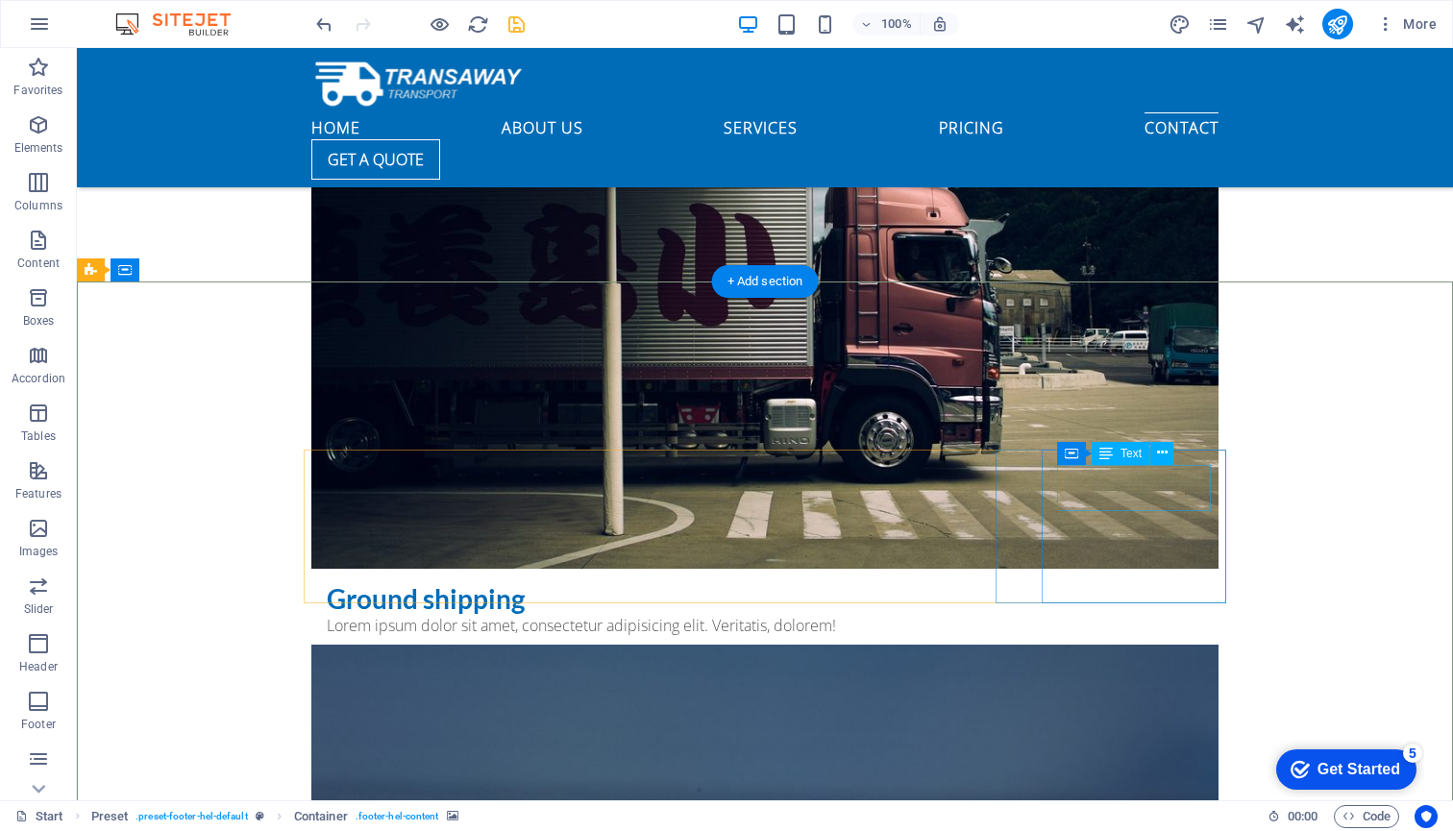
click at [1118, 458] on div "Text" at bounding box center [1121, 453] width 58 height 23
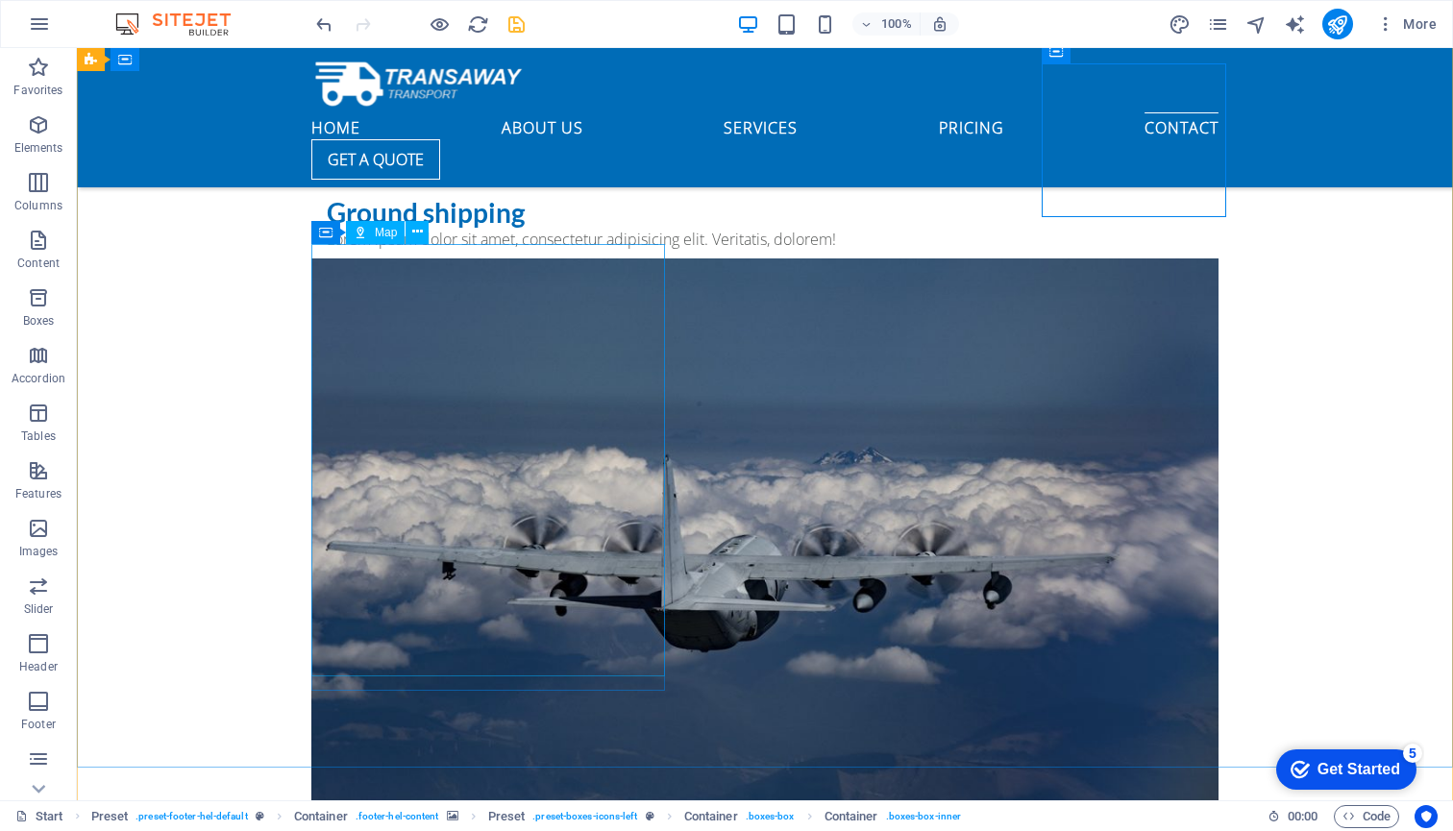
click at [377, 234] on span "Map" at bounding box center [386, 233] width 22 height 12
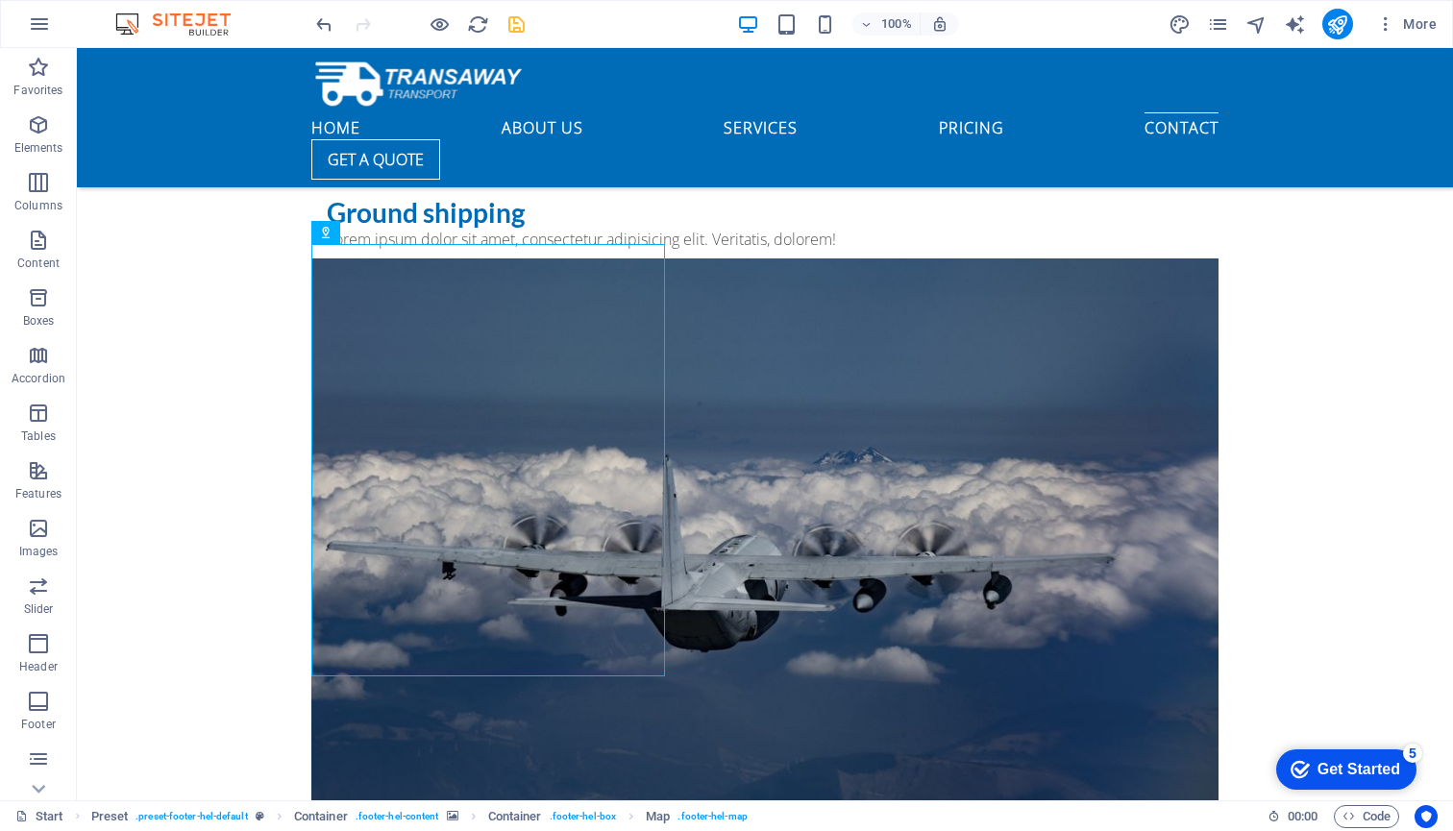
select select "1"
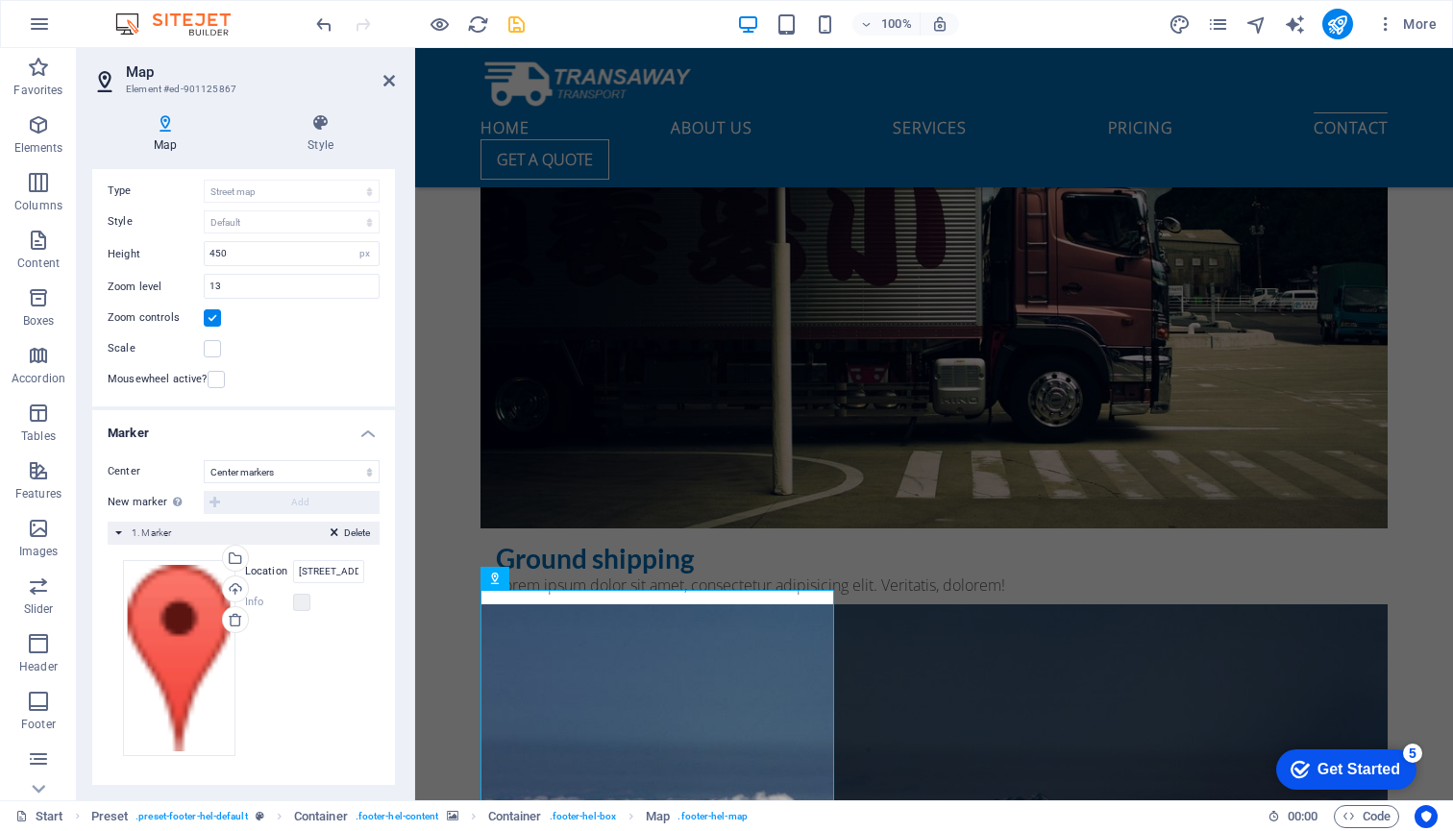
scroll to position [101, 0]
click at [331, 565] on input "[STREET_ADDRESS][PERSON_NAME]" at bounding box center [328, 572] width 71 height 23
drag, startPoint x: 301, startPoint y: 569, endPoint x: 409, endPoint y: 597, distance: 112.1
click at [410, 597] on aside "Map Element #ed-901125867 Map Style Map options Map center [STREET_ADDRESS][PER…" at bounding box center [246, 424] width 338 height 753
type input "4"
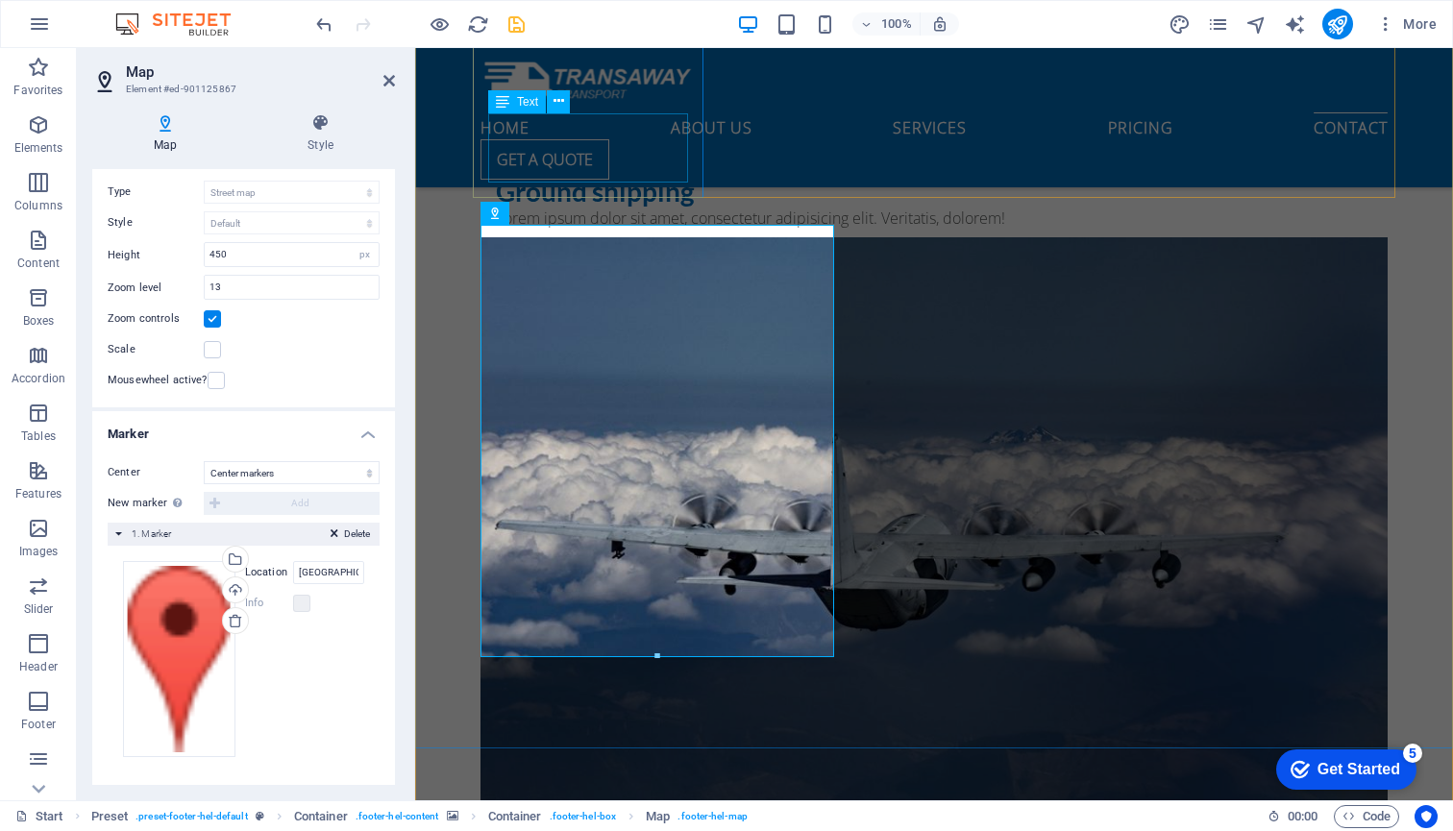
scroll to position [8154, 0]
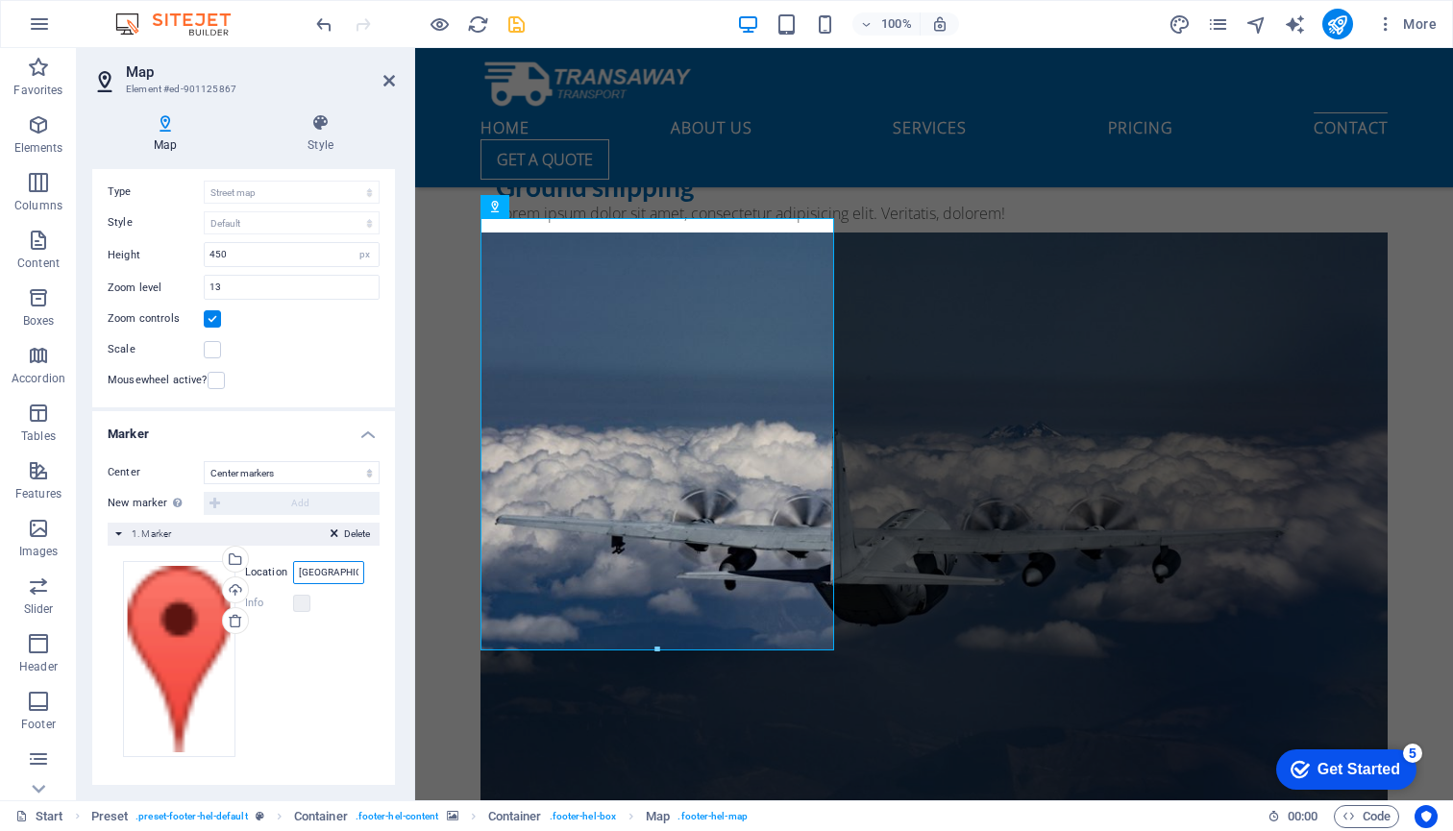
click at [329, 573] on input "[GEOGRAPHIC_DATA], [GEOGRAPHIC_DATA]" at bounding box center [328, 572] width 71 height 23
type input "Ryde, [GEOGRAPHIC_DATA]"
click at [387, 77] on icon at bounding box center [390, 80] width 12 height 15
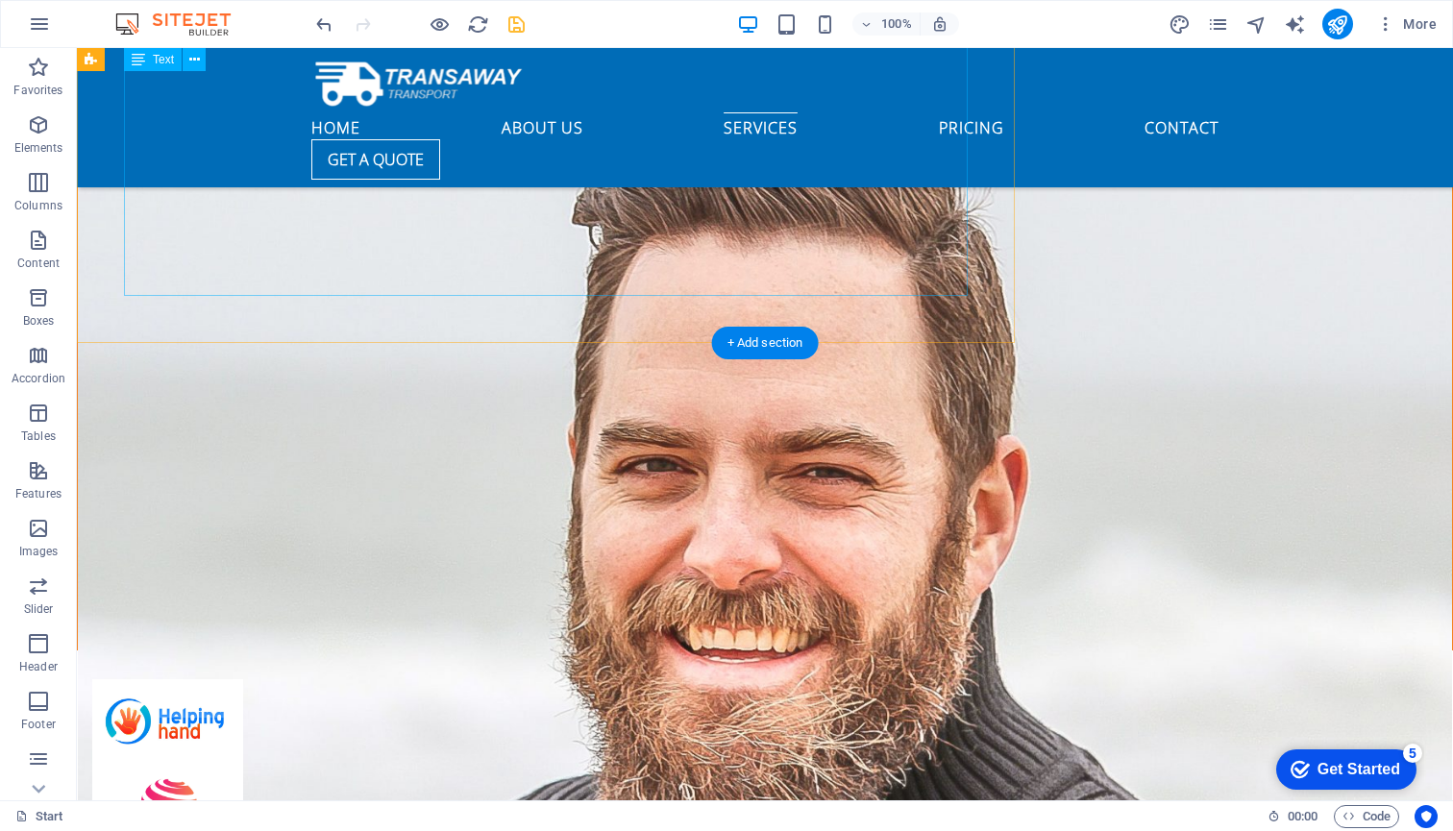
scroll to position [4866, 0]
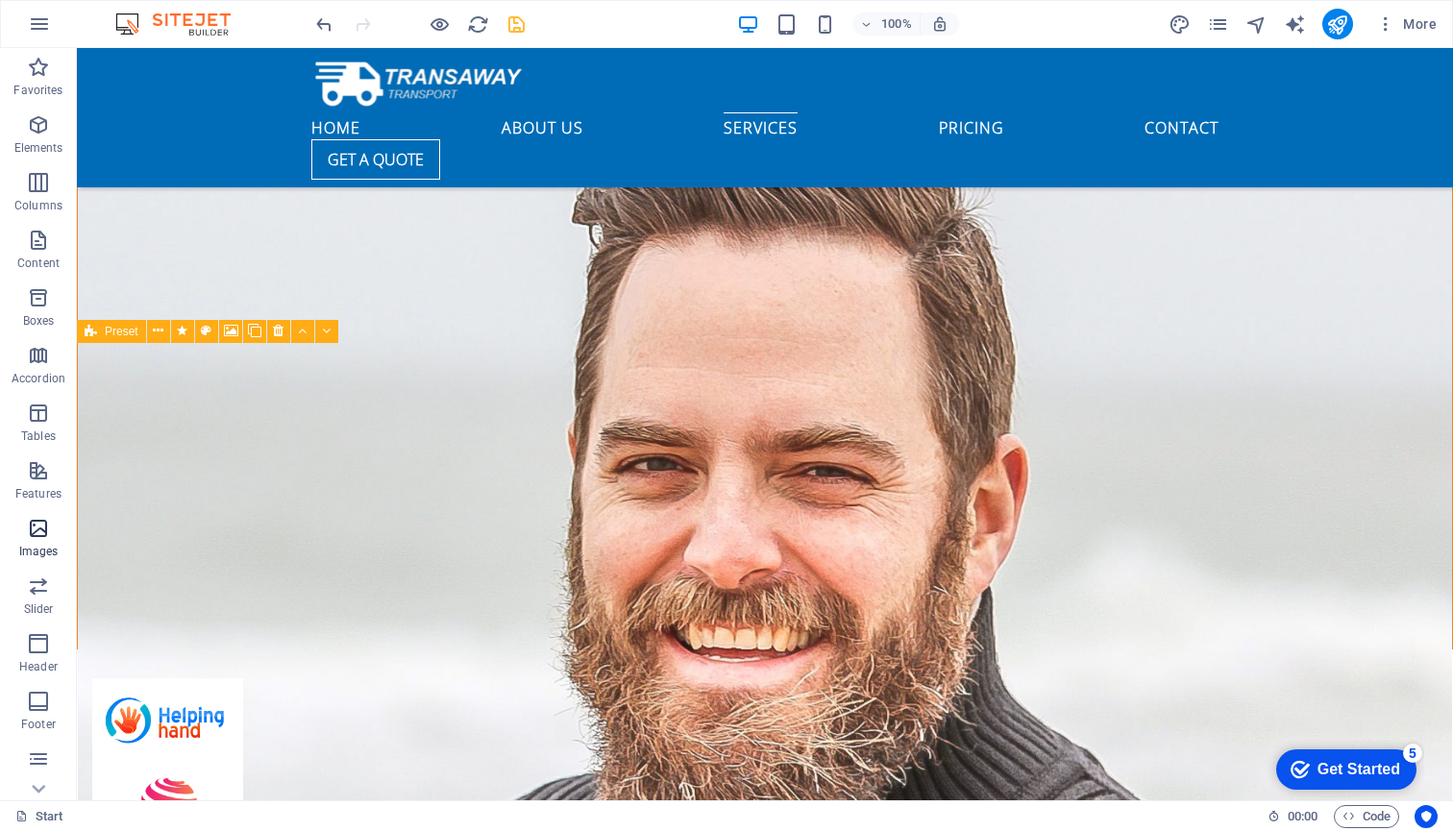
click at [38, 529] on icon "button" at bounding box center [38, 528] width 23 height 23
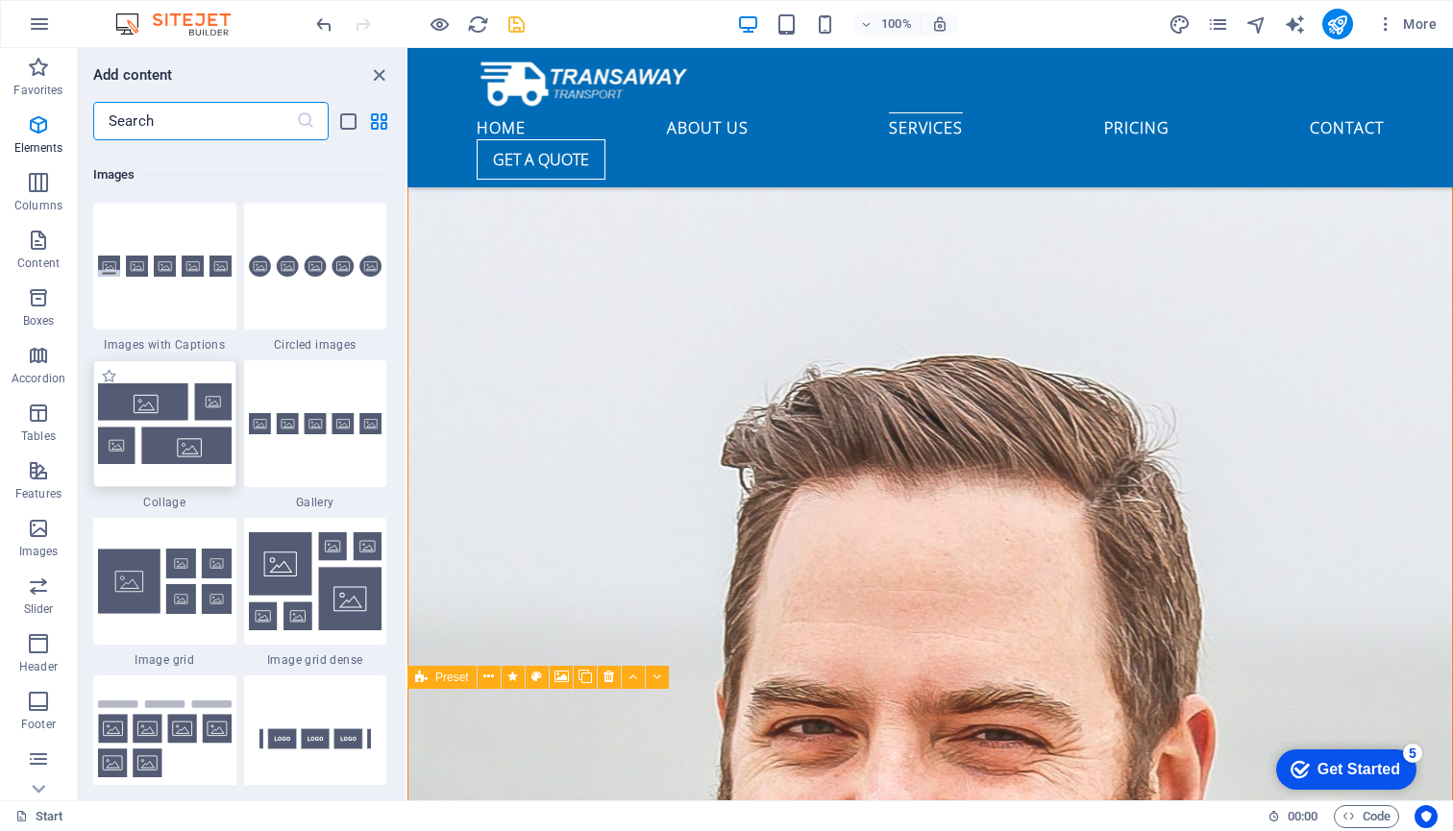
scroll to position [9747, 0]
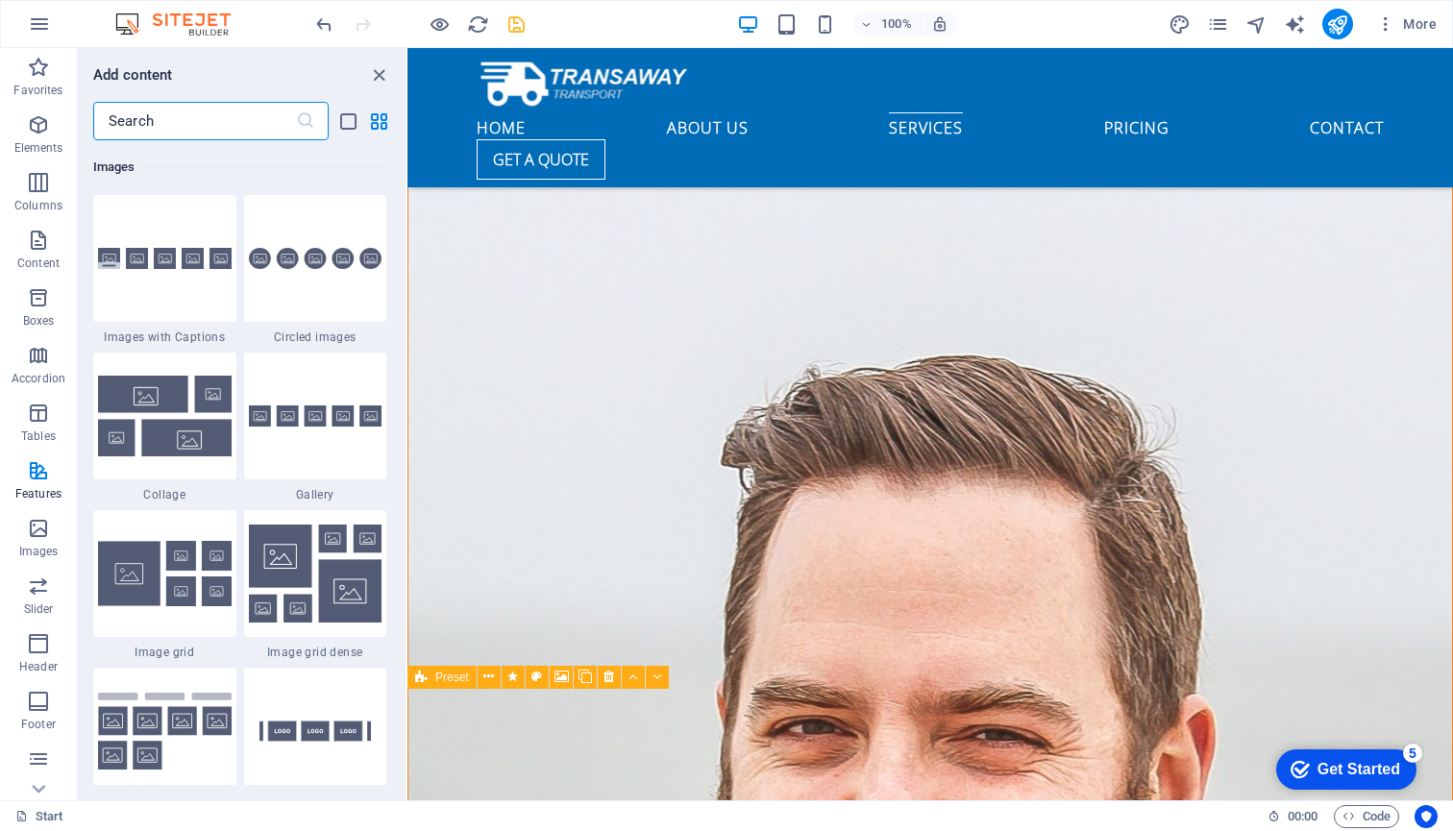
click at [175, 117] on div at bounding box center [164, 53] width 143 height 127
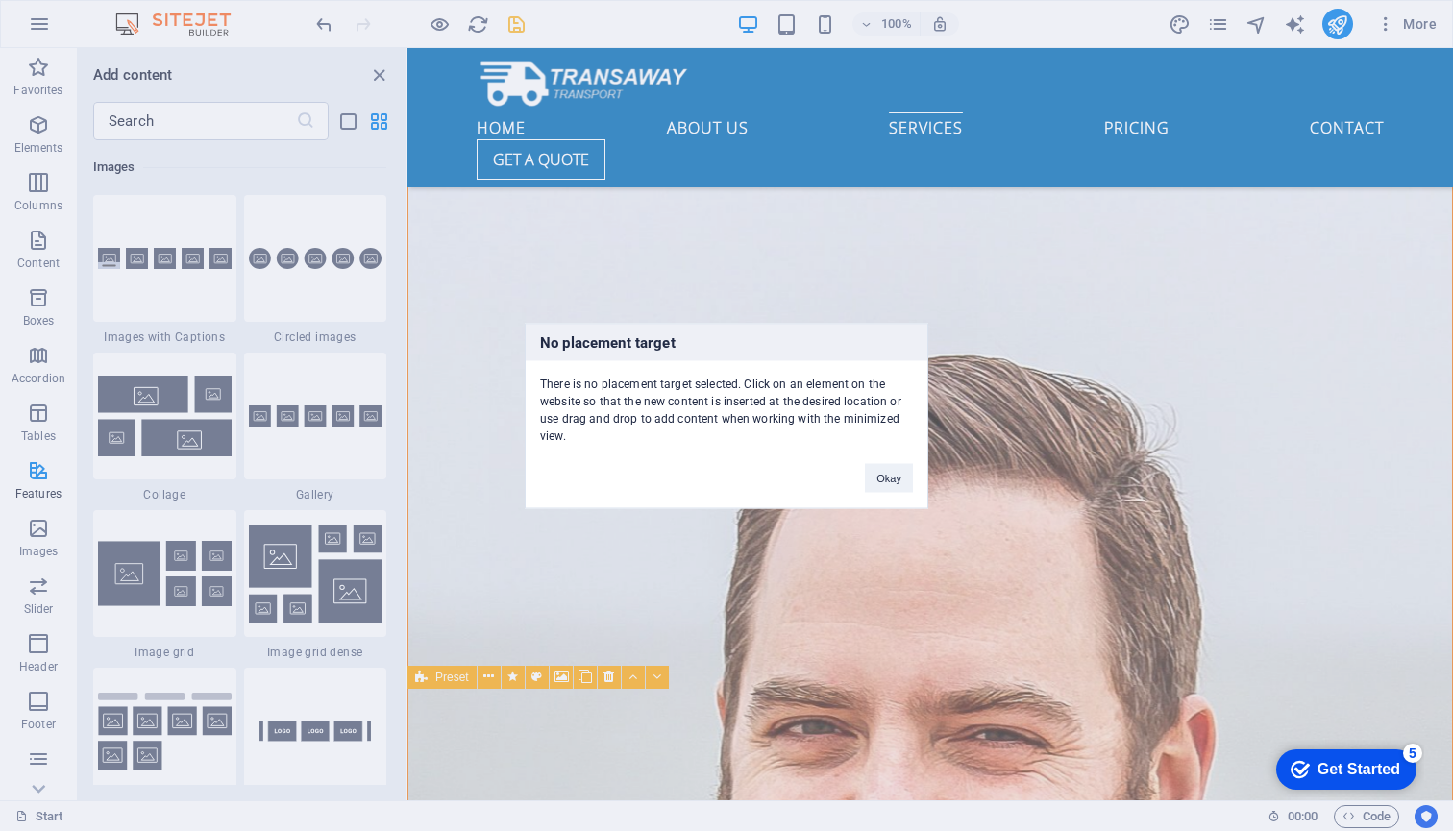
click at [361, 239] on div "No placement target There is no placement target selected. Click on an element …" at bounding box center [726, 415] width 1453 height 831
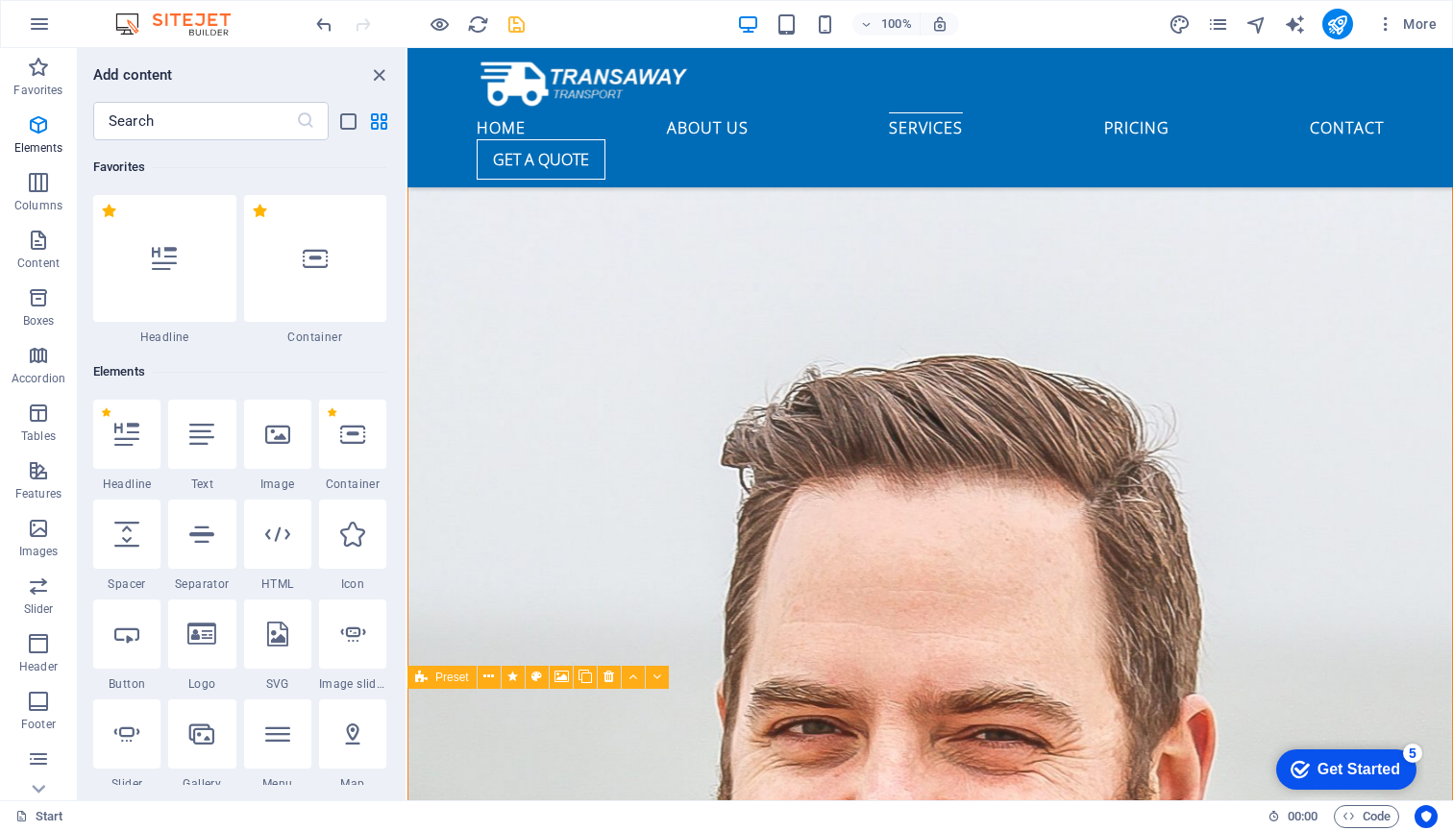
scroll to position [0, 0]
click at [47, 135] on icon "button" at bounding box center [38, 124] width 23 height 23
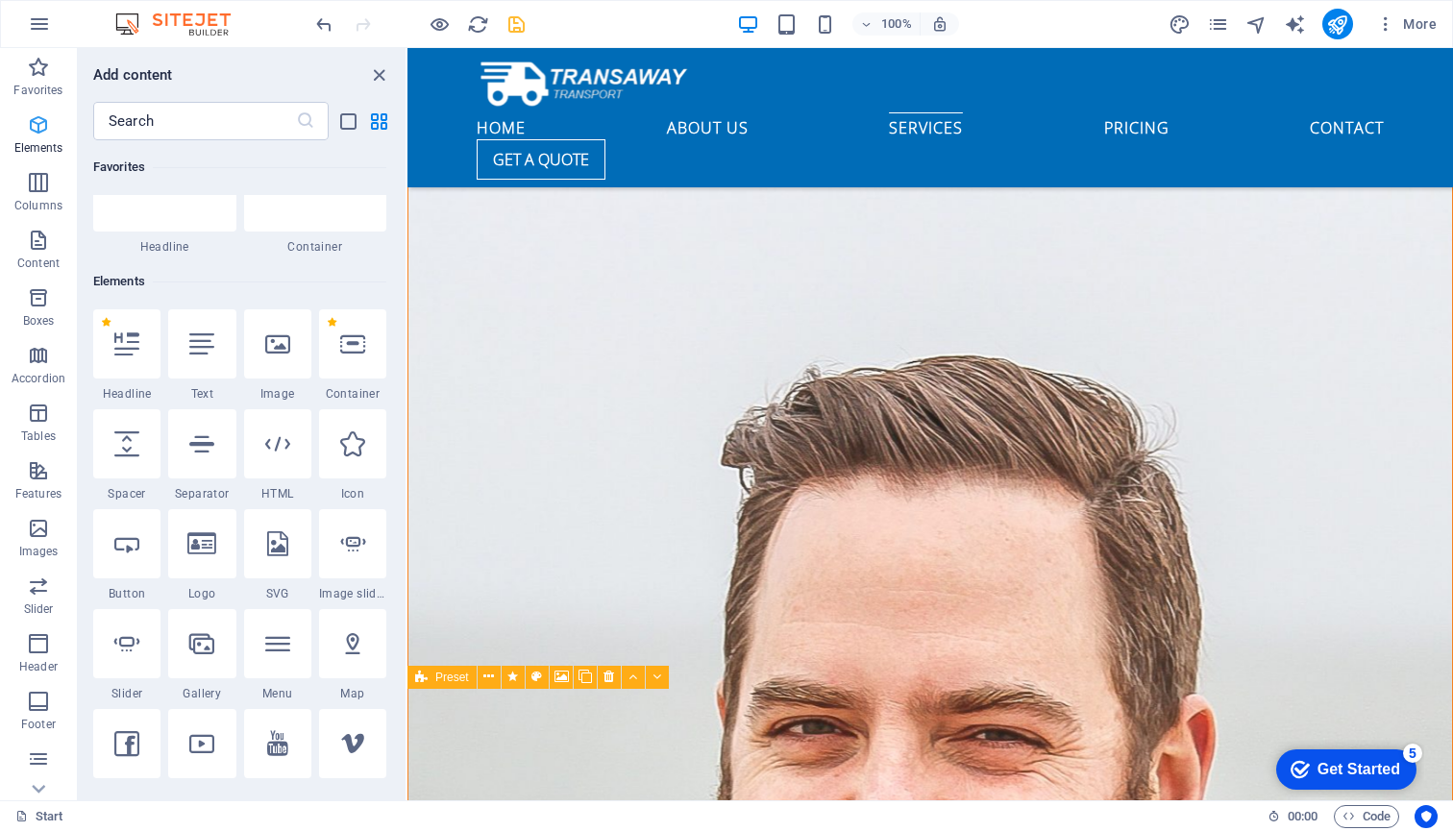
scroll to position [205, 0]
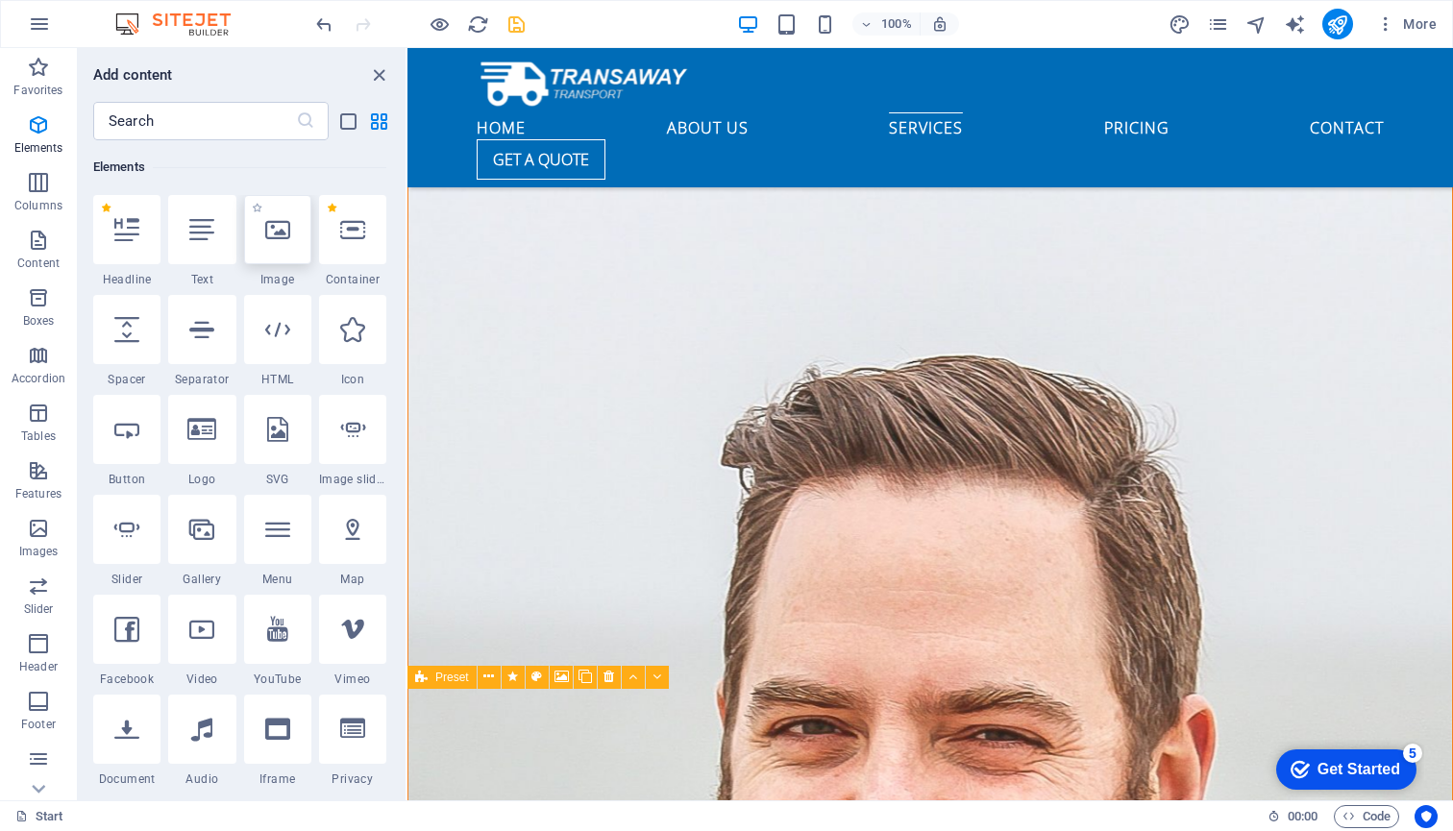
click at [287, 215] on div at bounding box center [277, 229] width 67 height 69
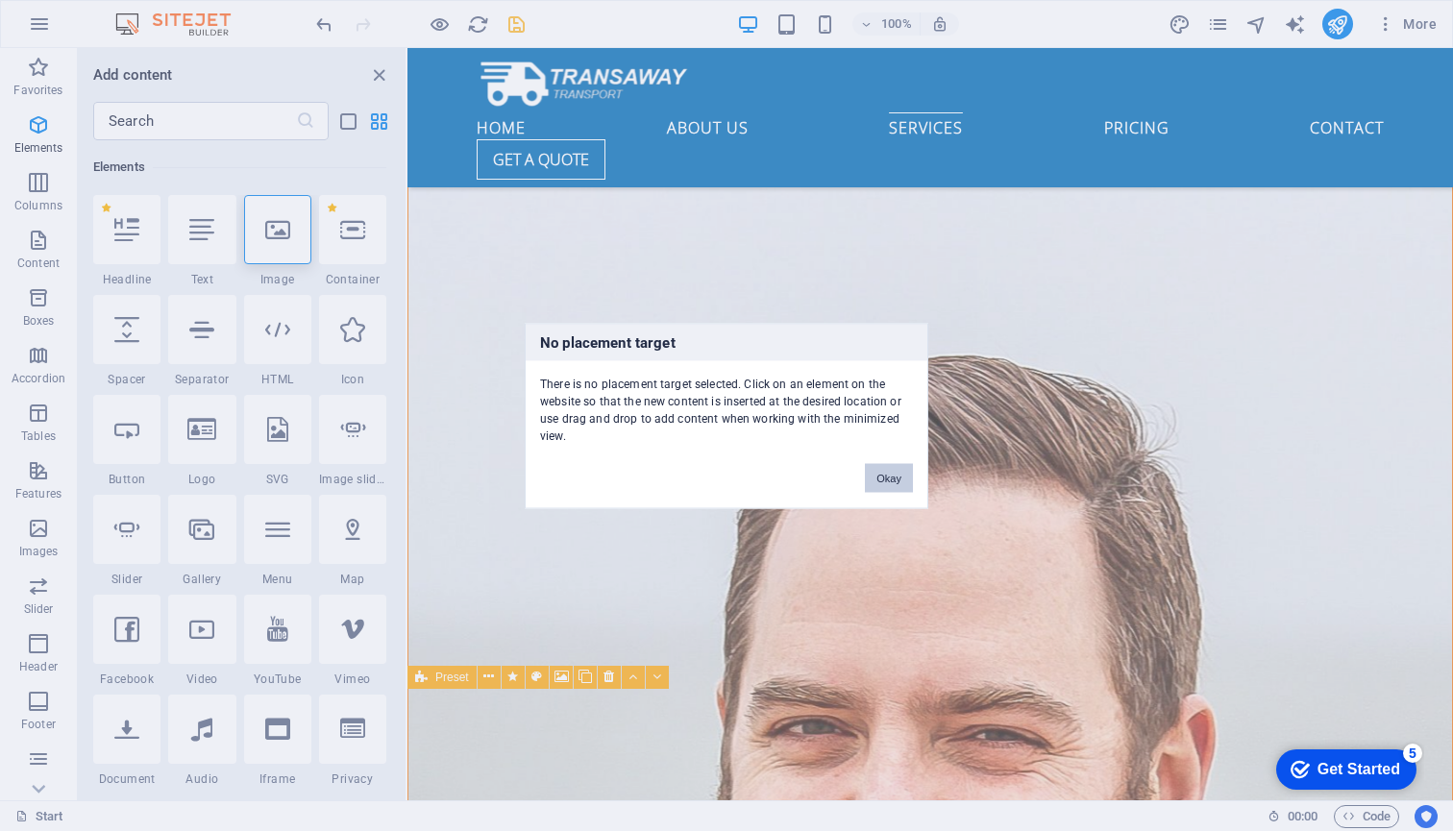
click at [899, 476] on button "Okay" at bounding box center [889, 477] width 48 height 29
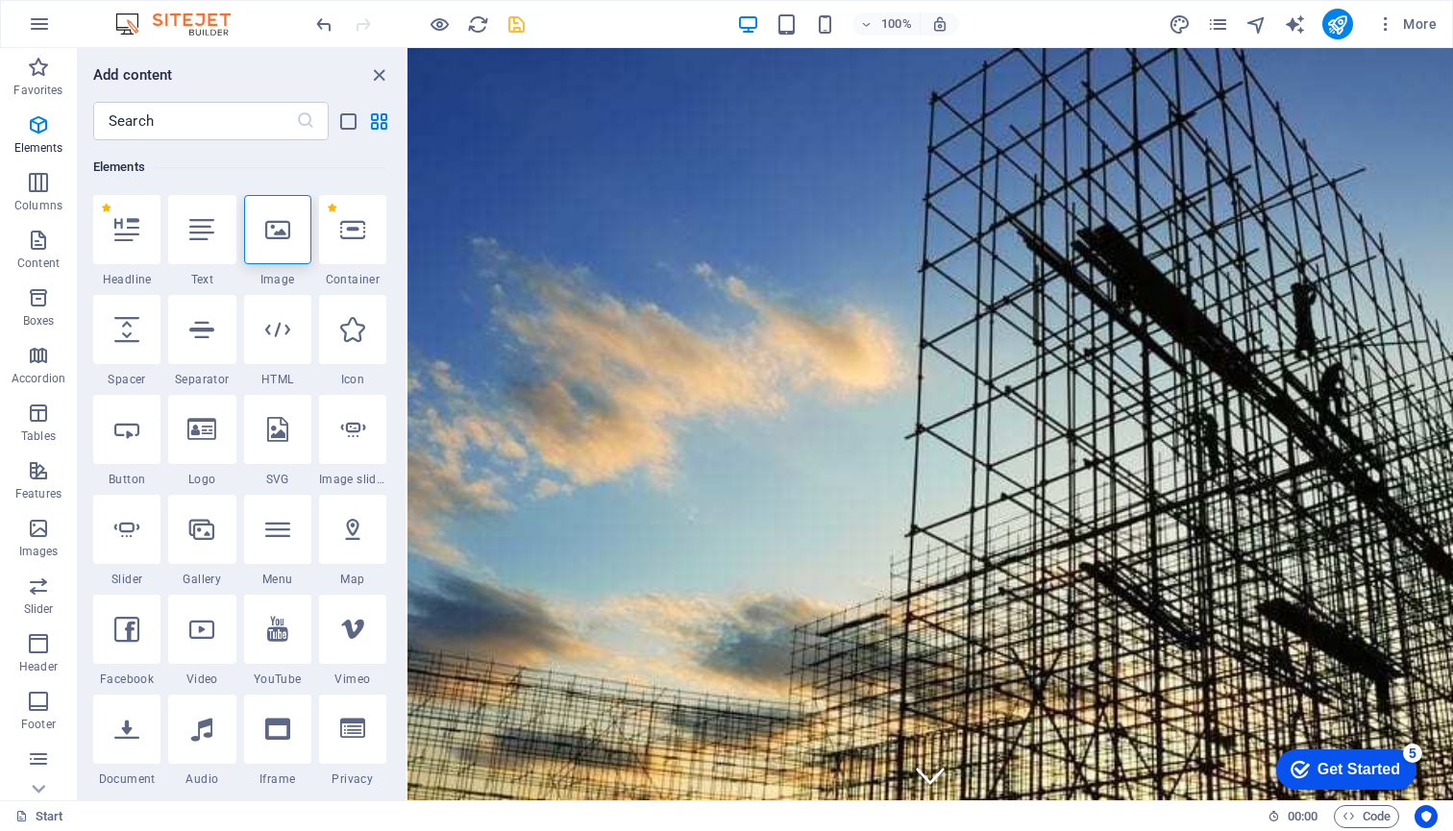
scroll to position [0, 0]
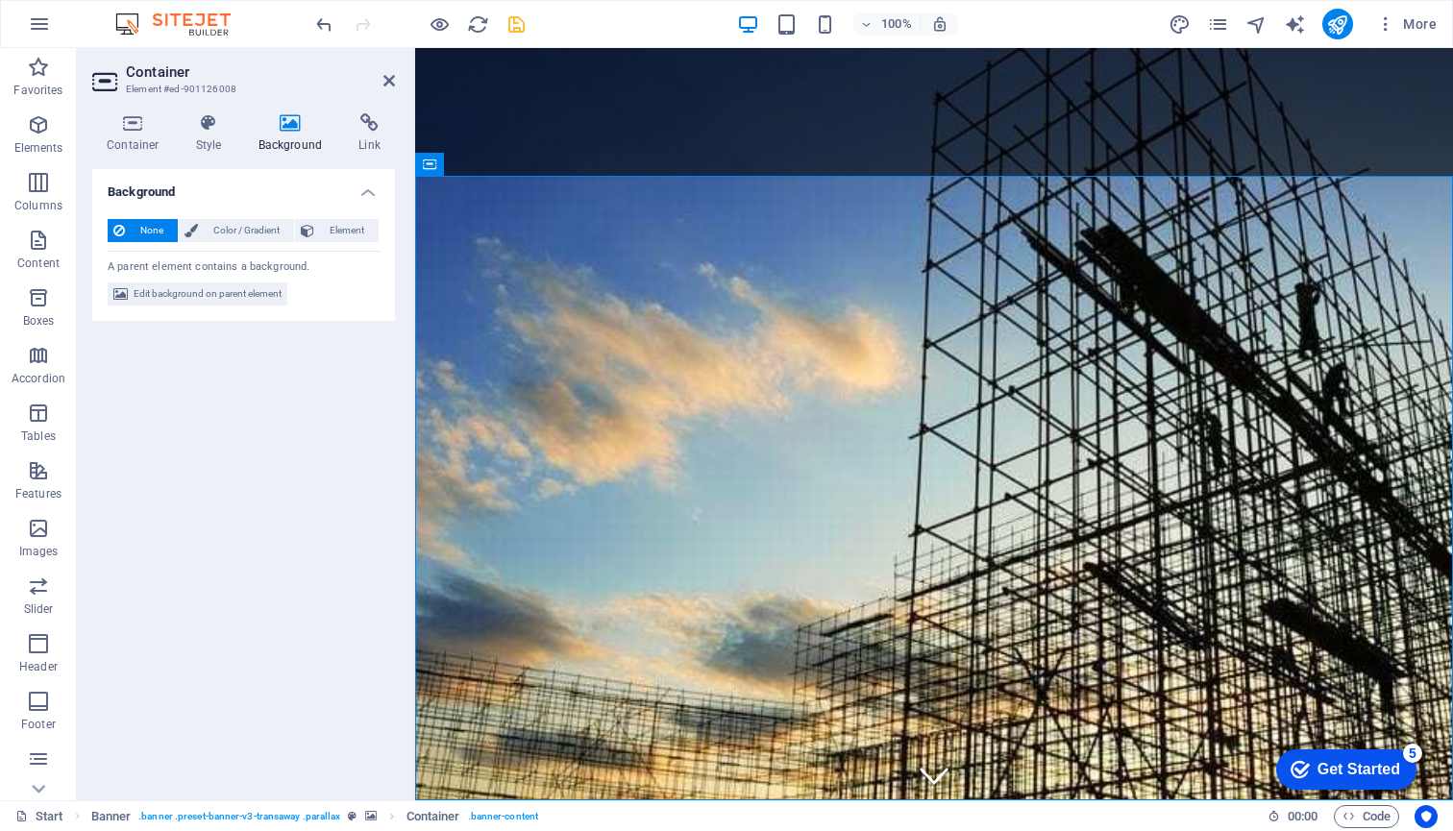
click at [299, 124] on icon at bounding box center [290, 122] width 93 height 19
click at [190, 296] on span "Edit background on parent element" at bounding box center [208, 294] width 148 height 23
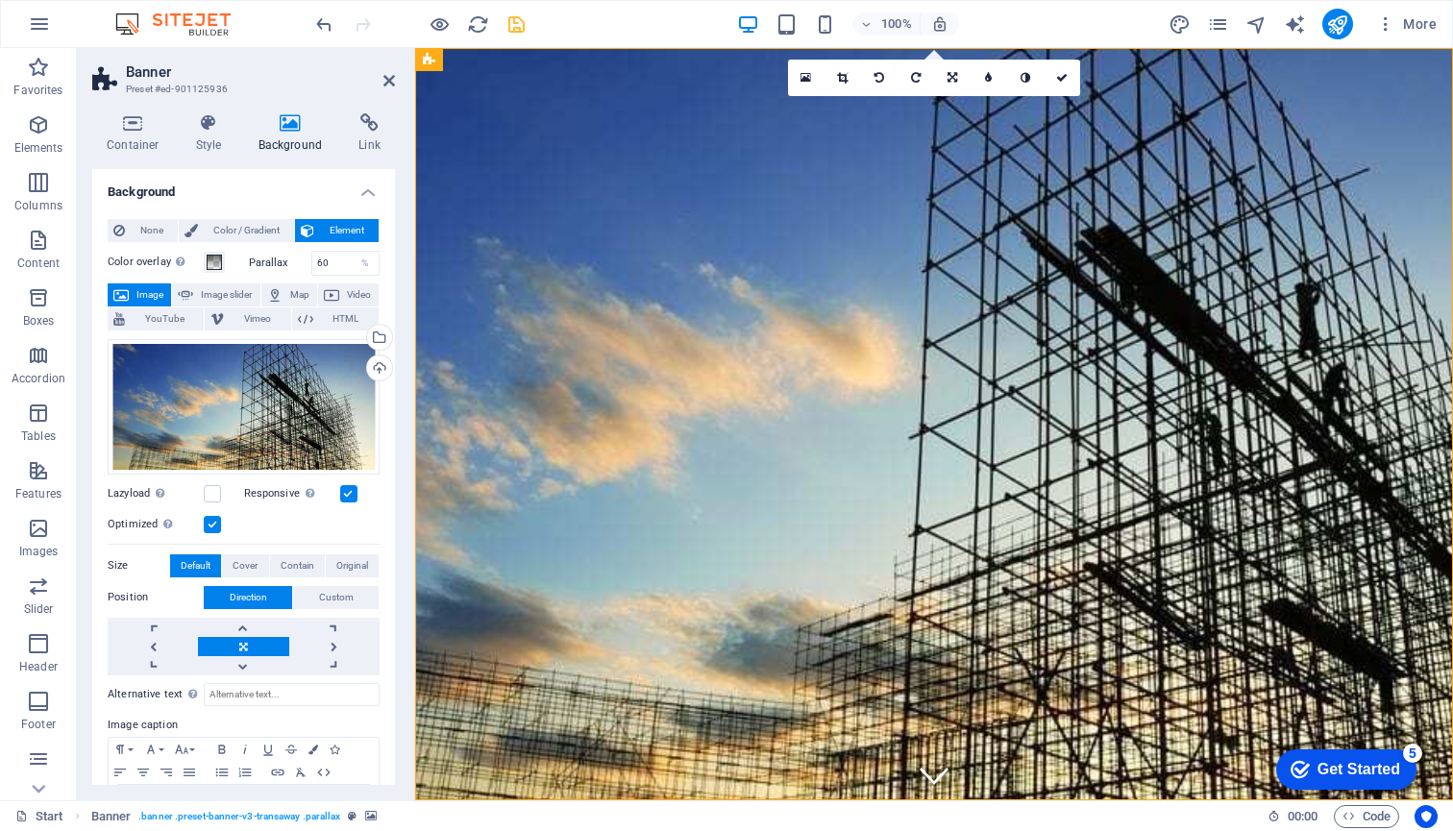
click at [141, 285] on span "Image" at bounding box center [150, 295] width 31 height 23
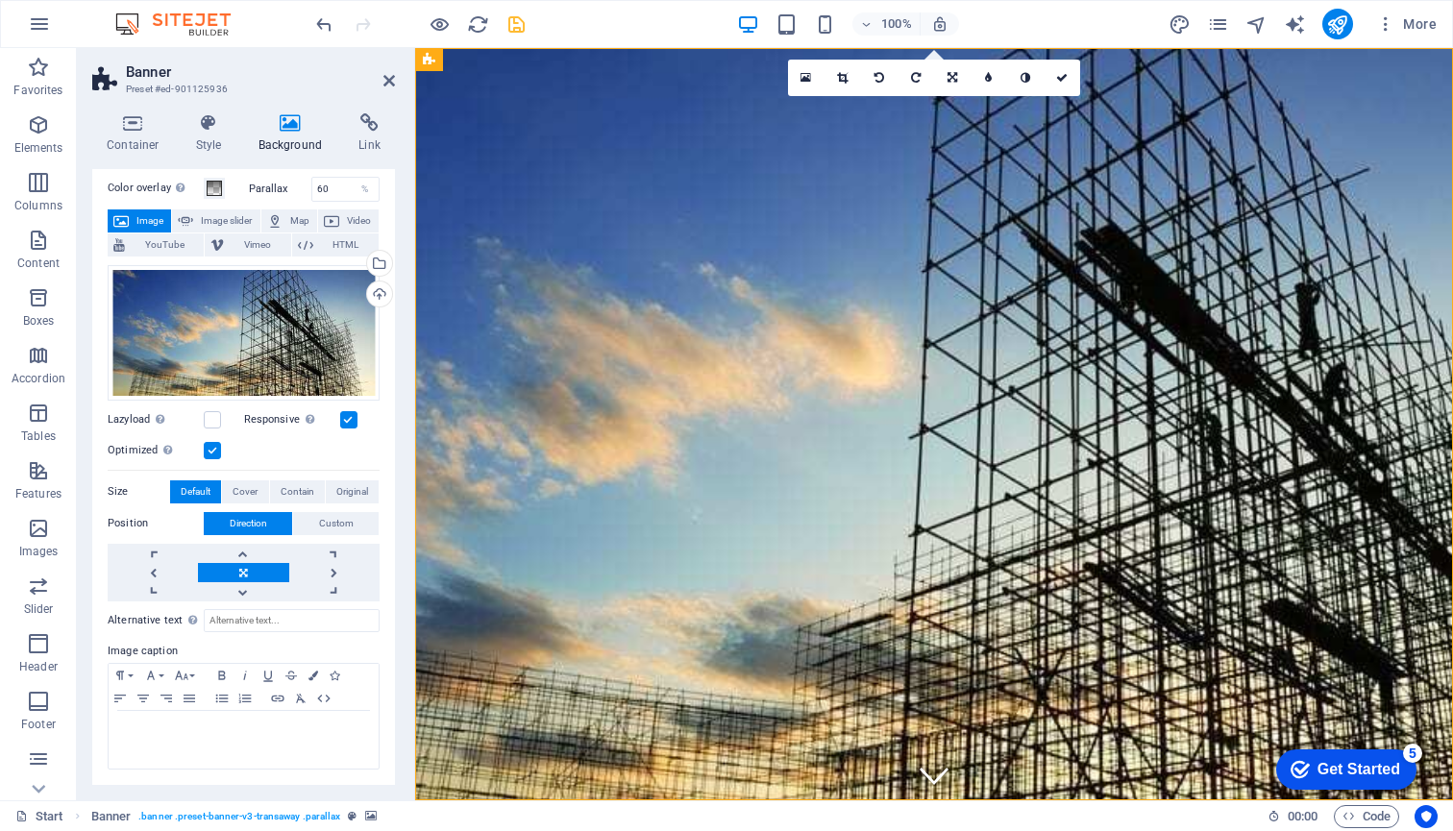
scroll to position [72, 0]
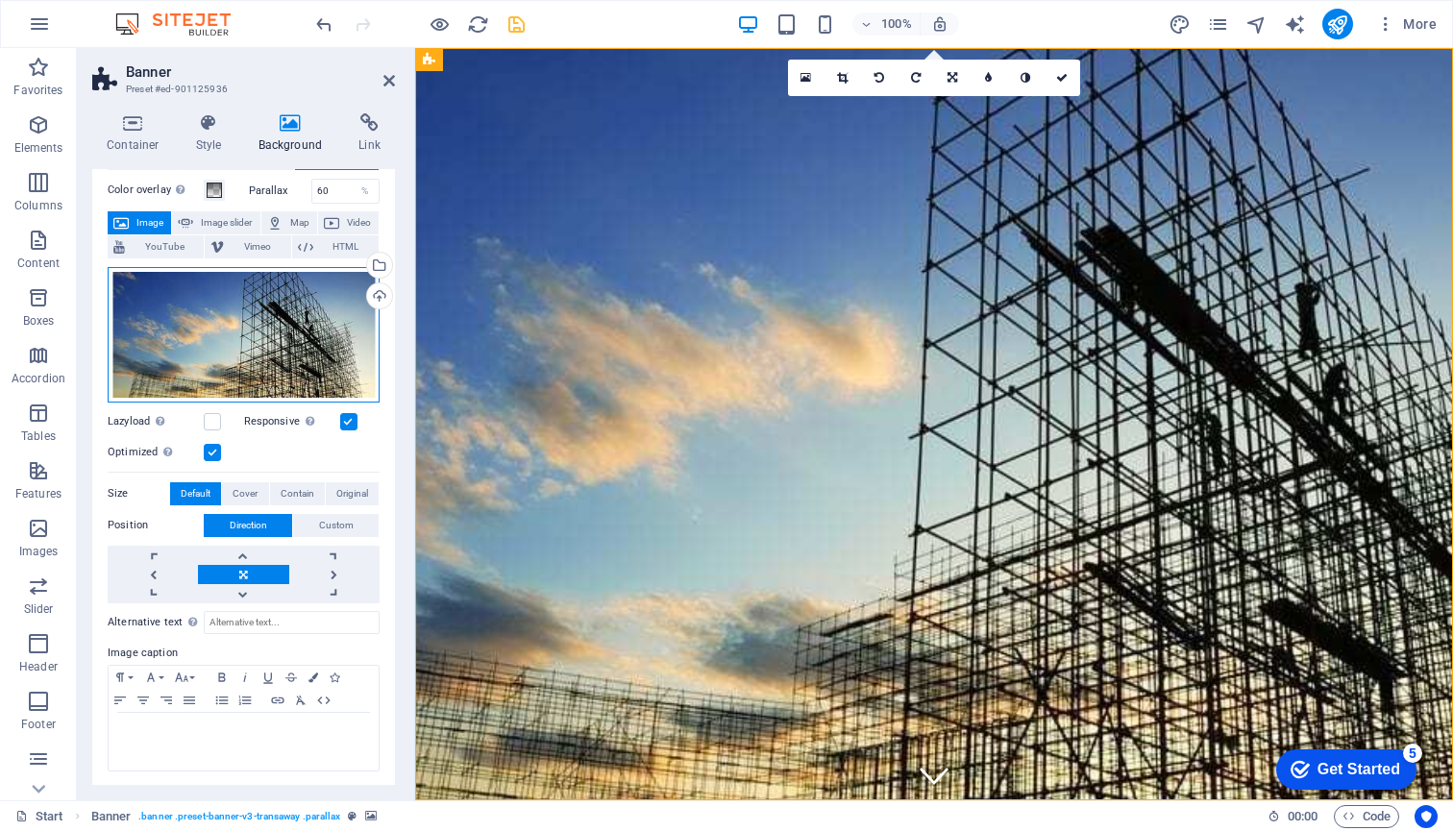
click at [275, 366] on div "Drag files here, click to choose files or select files from Files or our free s…" at bounding box center [244, 335] width 272 height 136
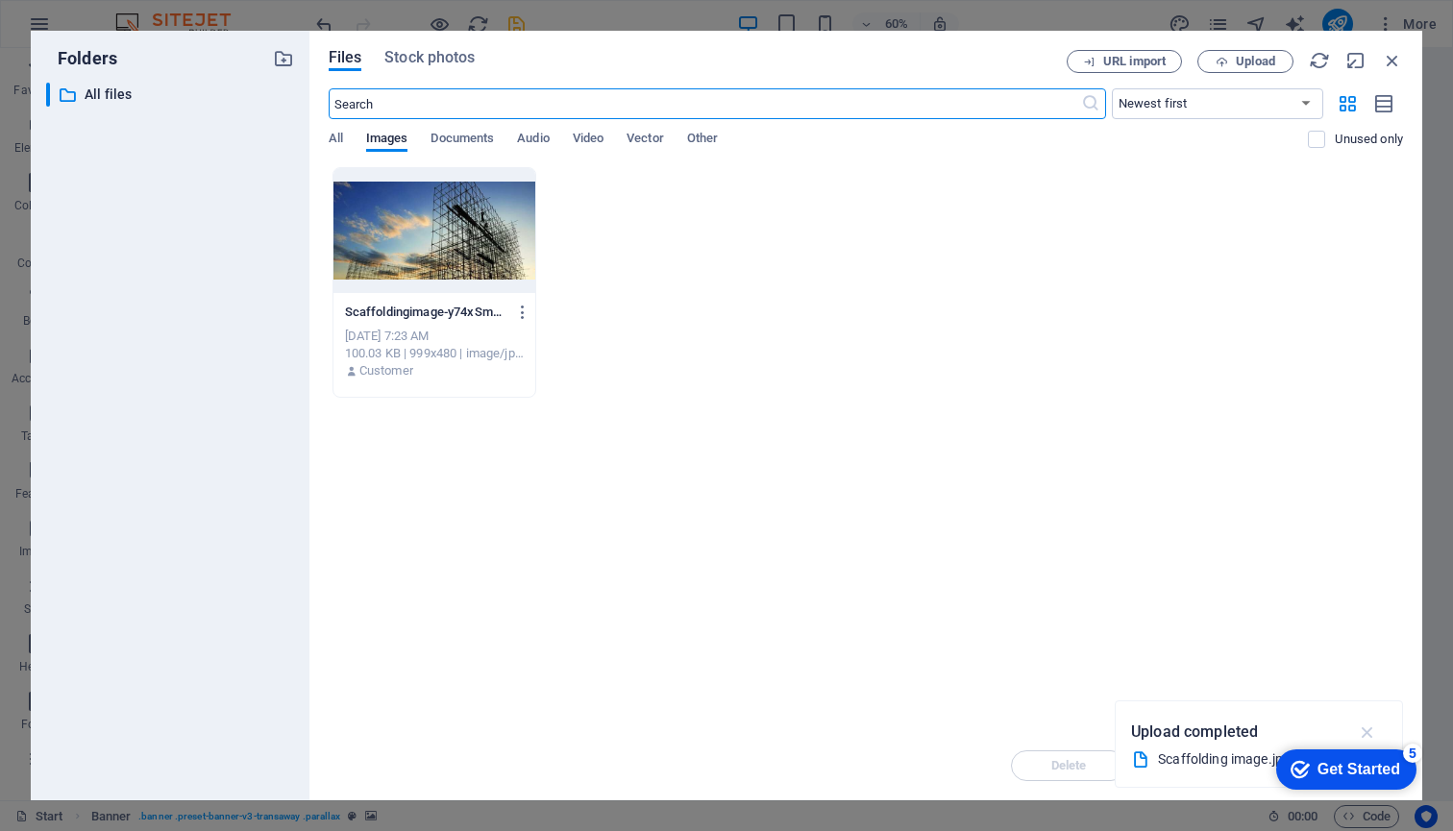
click at [1367, 731] on icon "button" at bounding box center [1368, 732] width 22 height 21
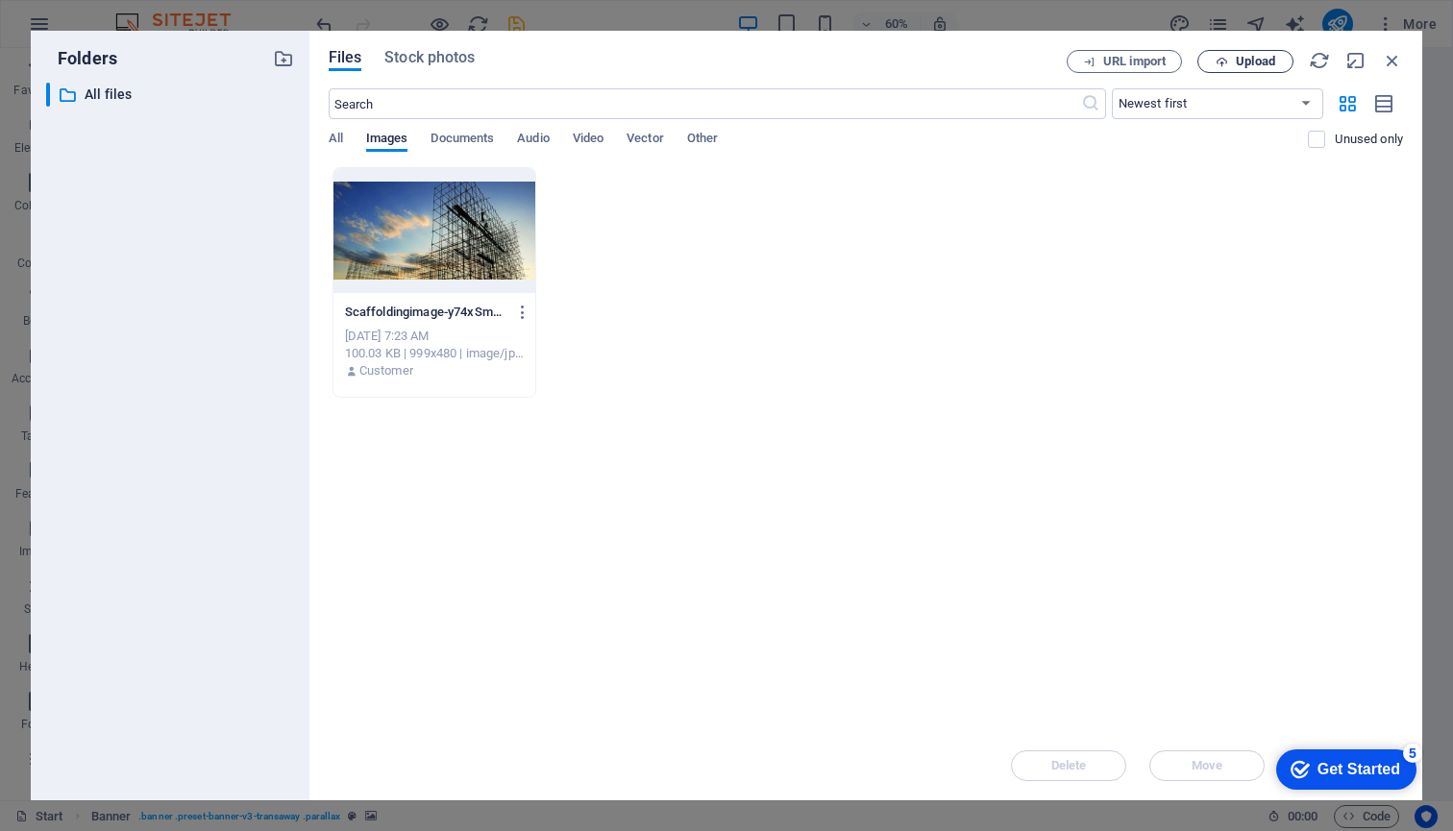
click at [1236, 67] on span "Upload" at bounding box center [1255, 62] width 39 height 12
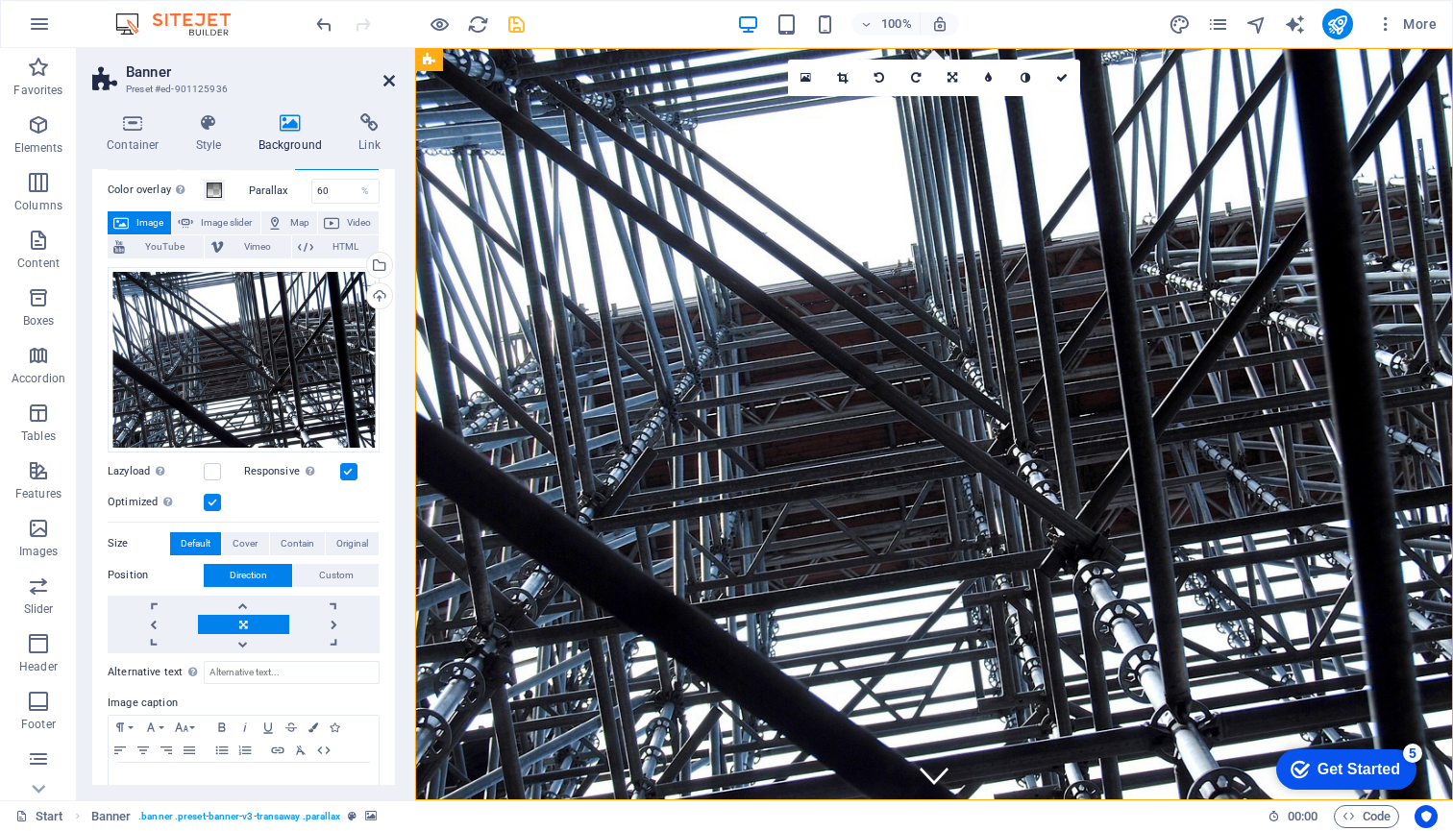
click at [388, 84] on icon at bounding box center [390, 80] width 12 height 15
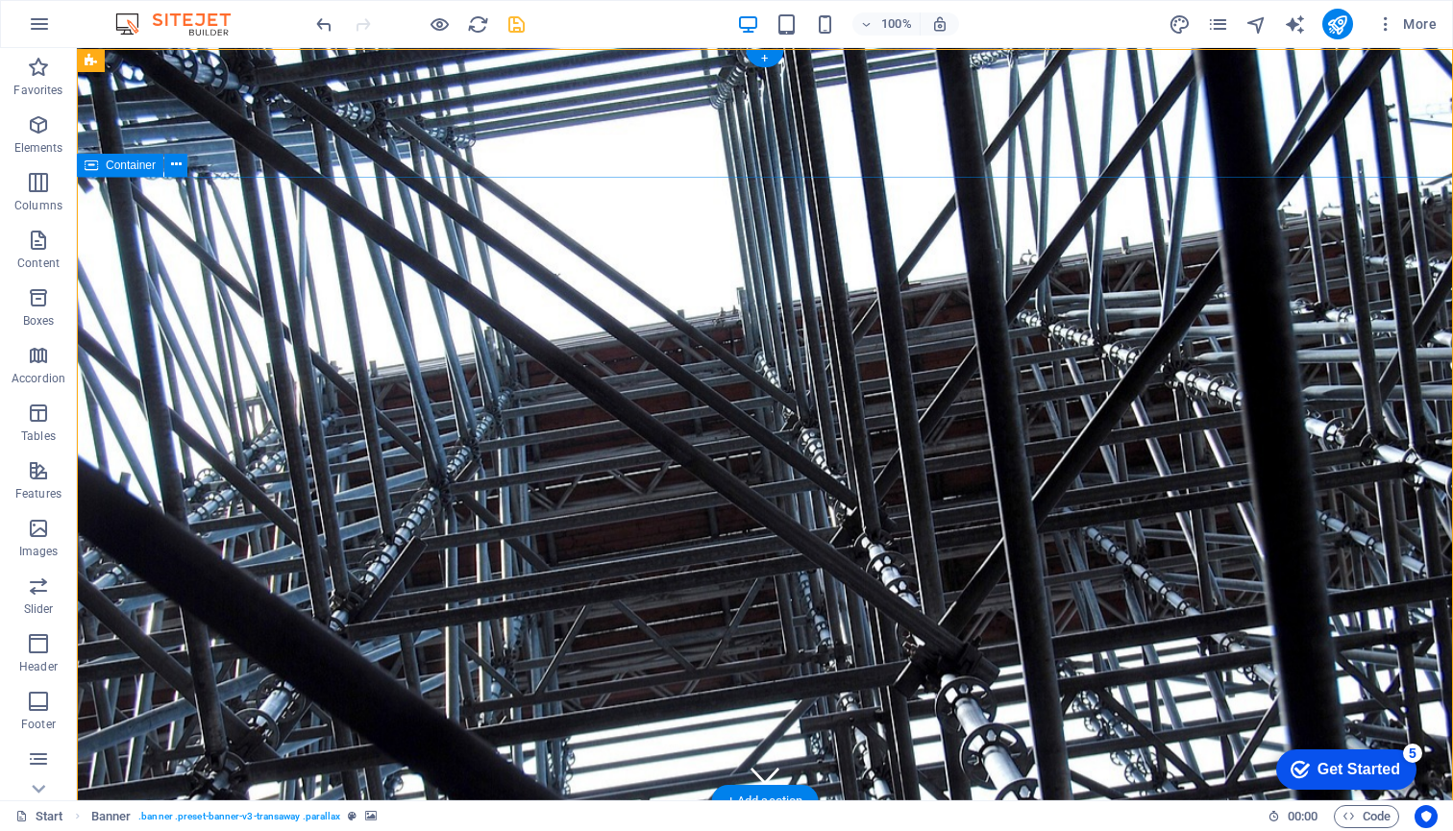
scroll to position [0, 0]
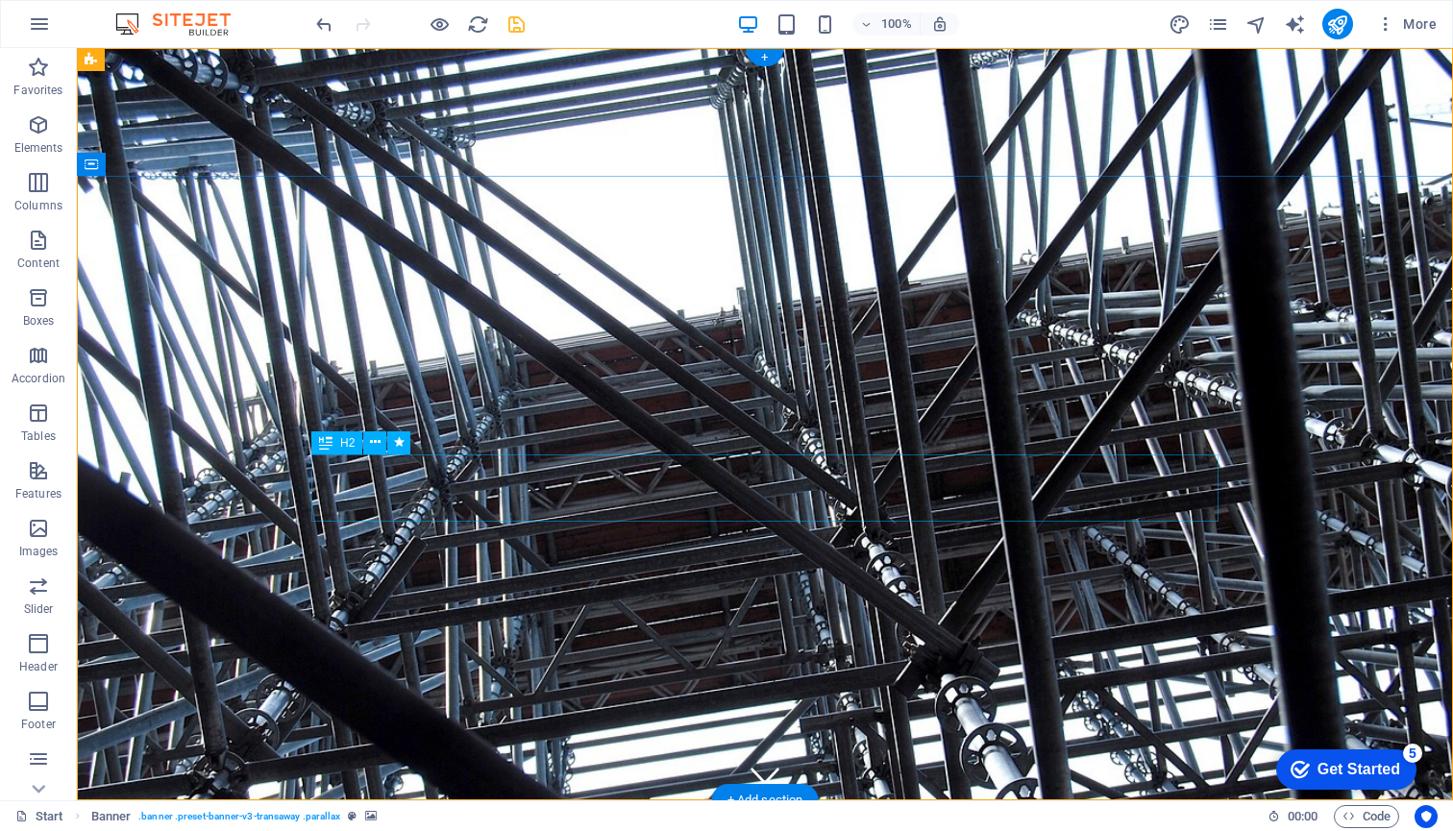
click at [342, 442] on span "H2" at bounding box center [347, 443] width 14 height 12
click at [375, 444] on icon at bounding box center [375, 443] width 11 height 20
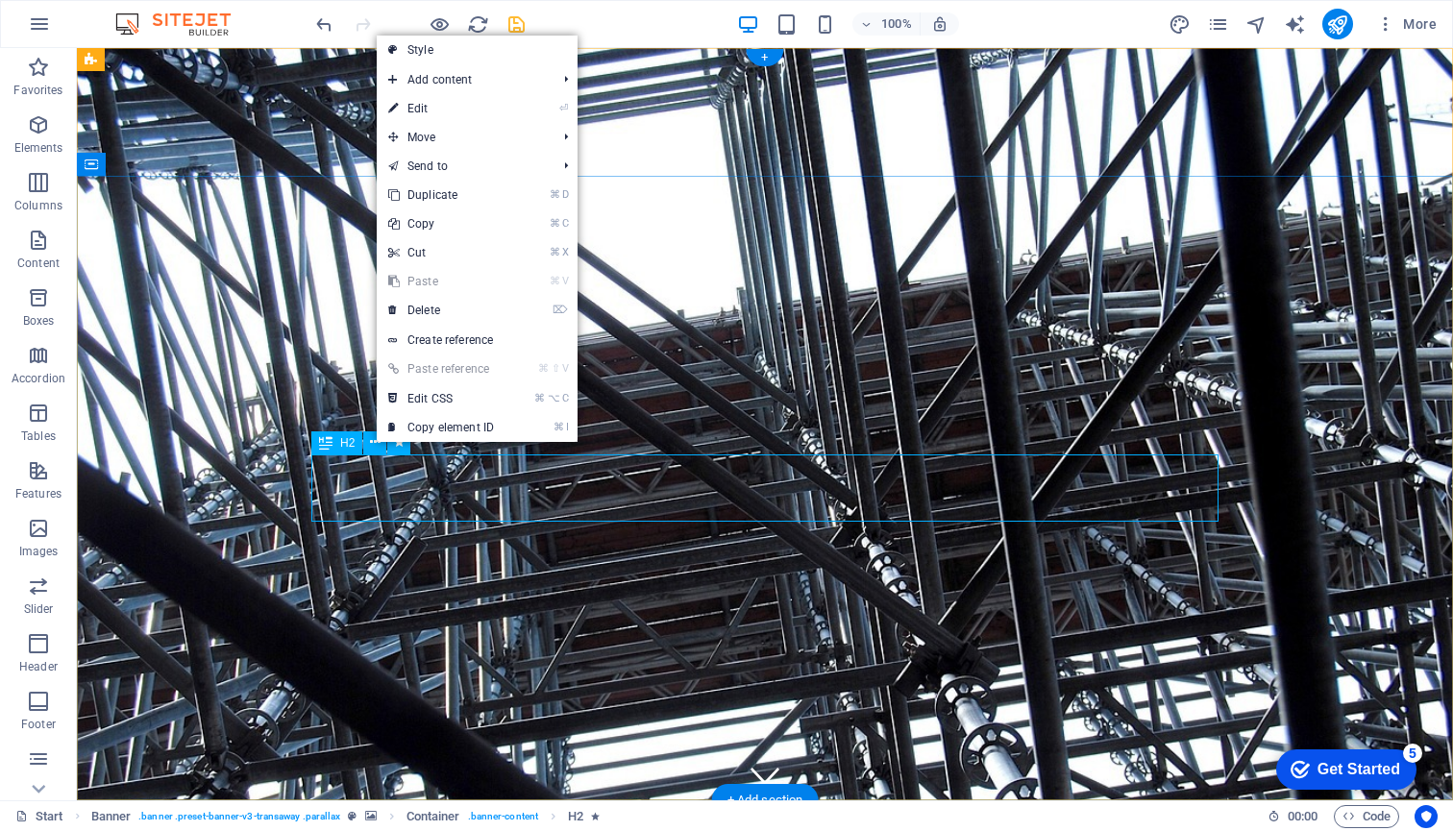
click at [334, 443] on div "H2" at bounding box center [336, 443] width 51 height 23
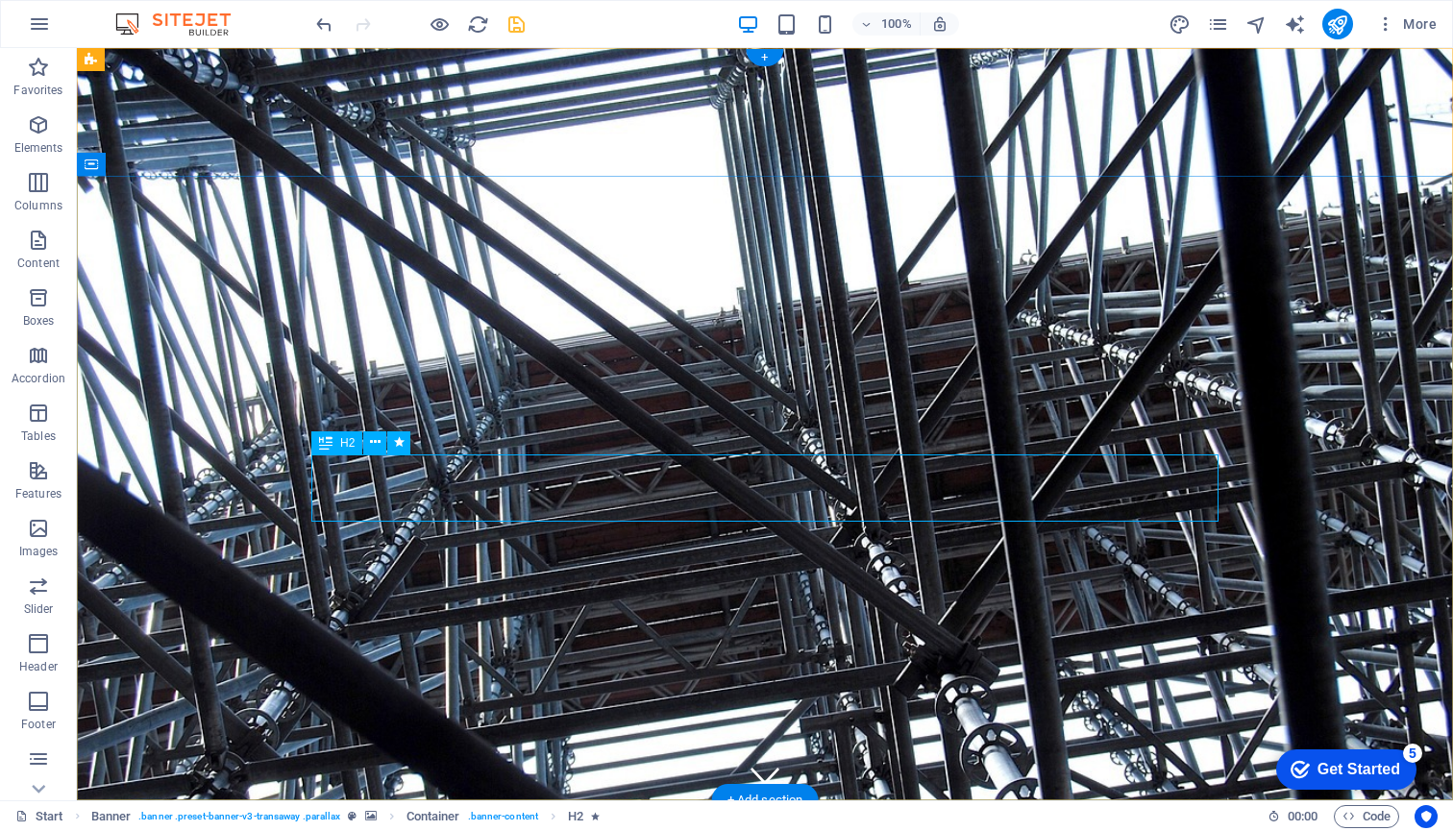
click at [334, 443] on div "H2" at bounding box center [336, 443] width 51 height 23
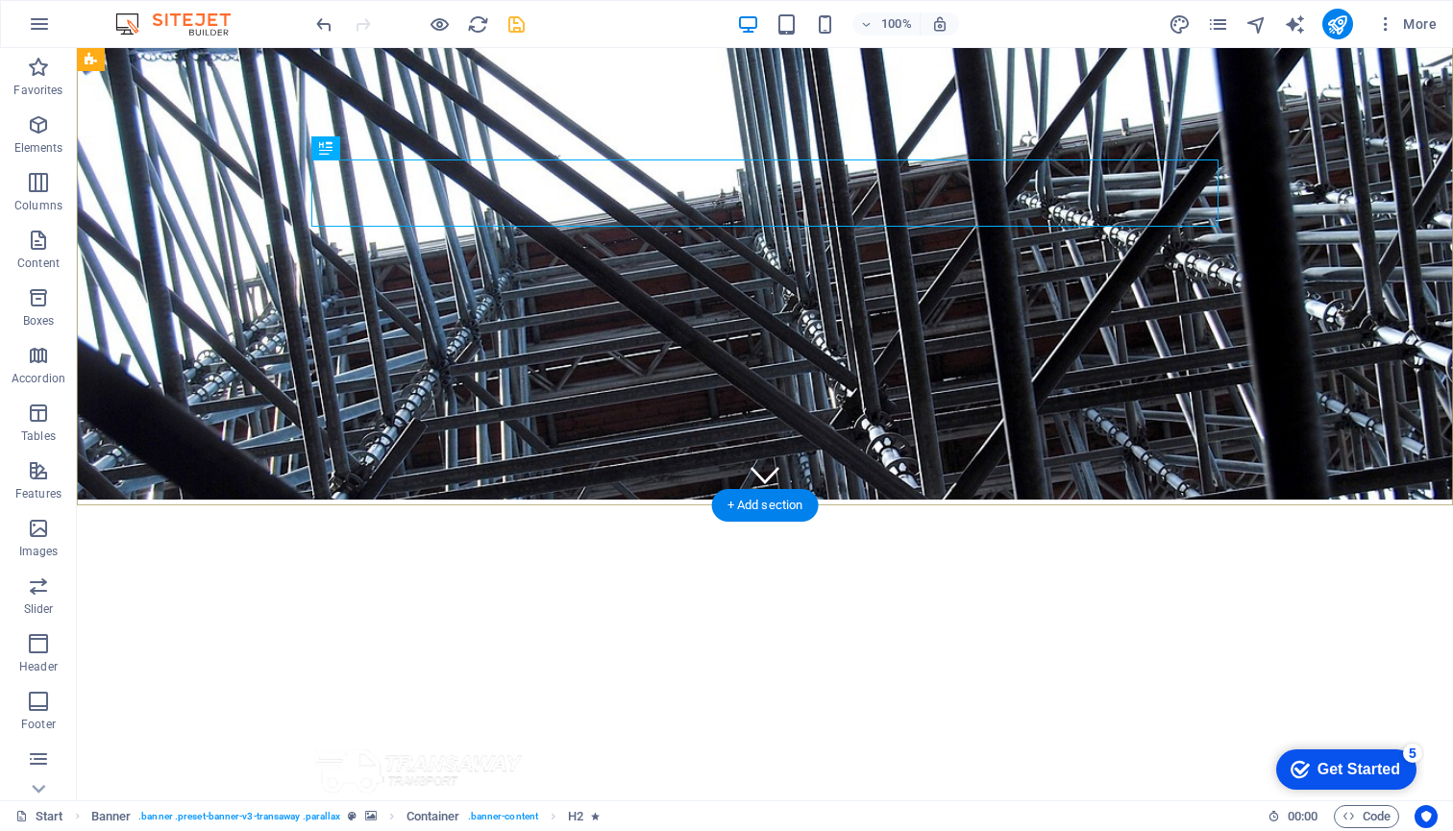
scroll to position [302, 0]
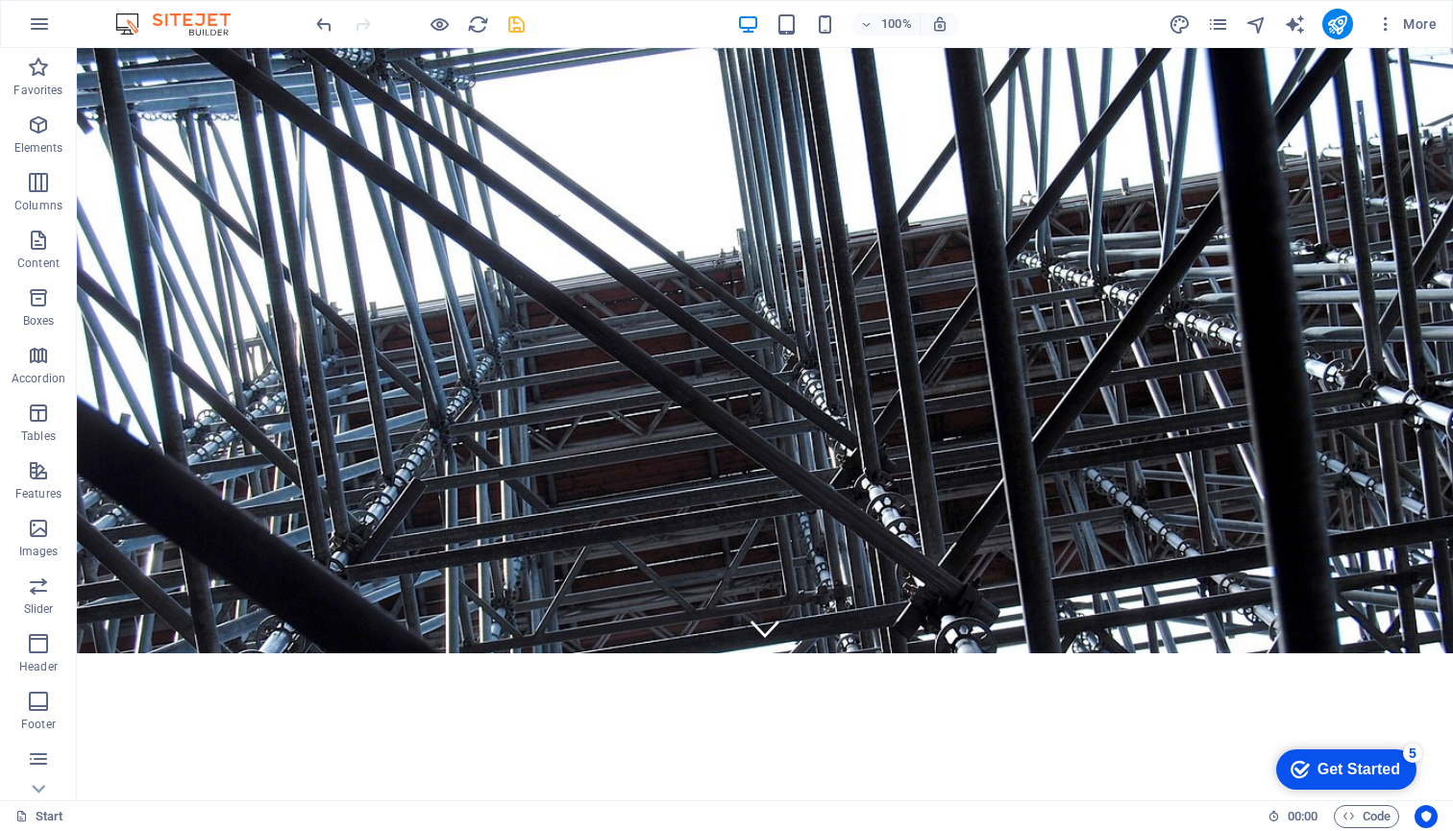
scroll to position [151, 0]
